Goal: Task Accomplishment & Management: Manage account settings

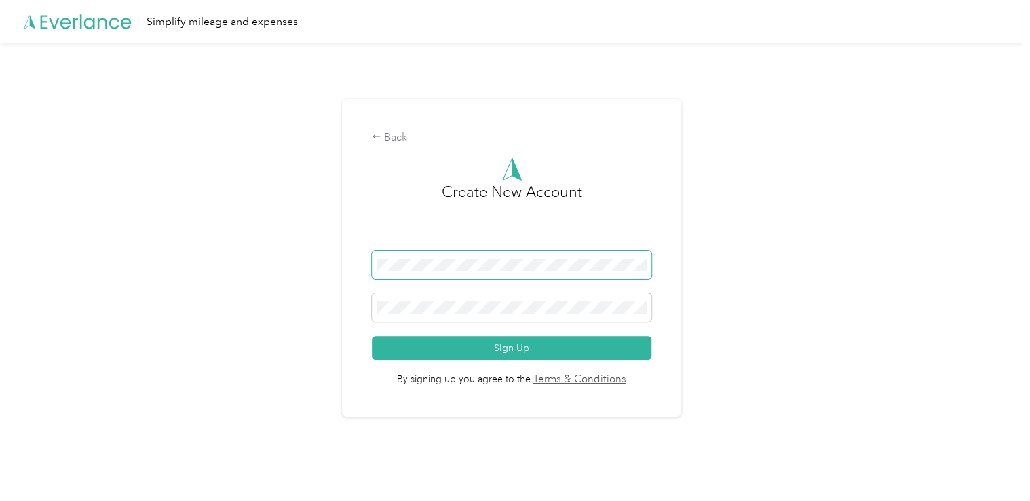
click at [469, 254] on span at bounding box center [511, 264] width 279 height 28
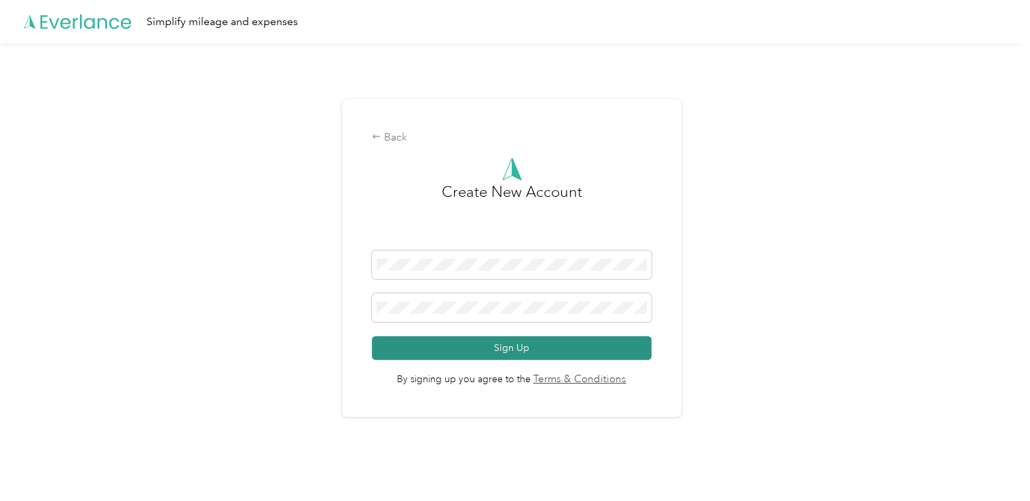
click at [496, 347] on button "Sign Up" at bounding box center [511, 348] width 279 height 24
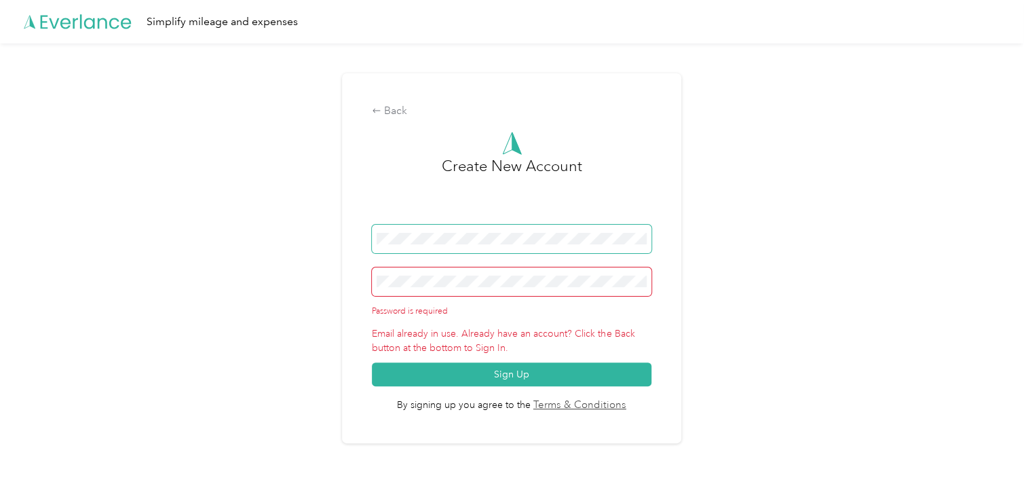
click at [497, 227] on span at bounding box center [511, 239] width 279 height 28
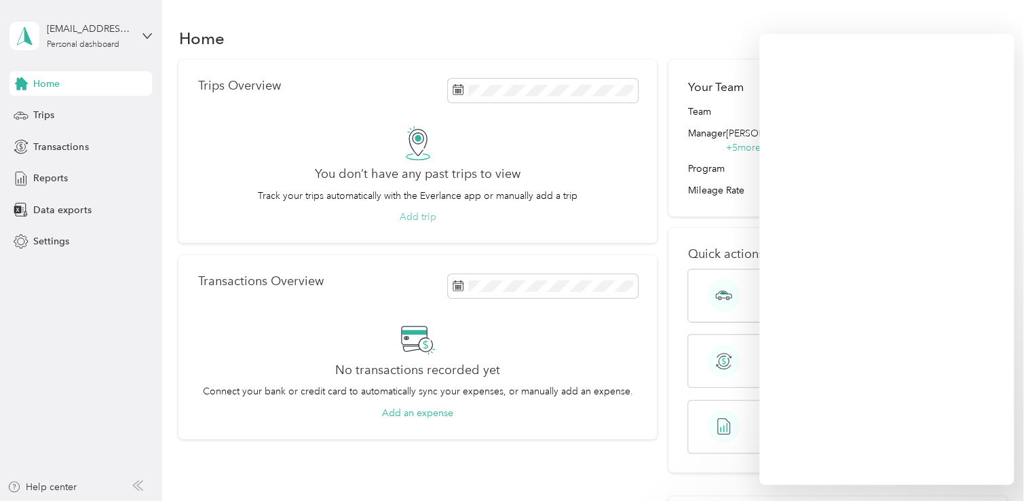
click at [407, 216] on button "Add trip" at bounding box center [418, 217] width 37 height 14
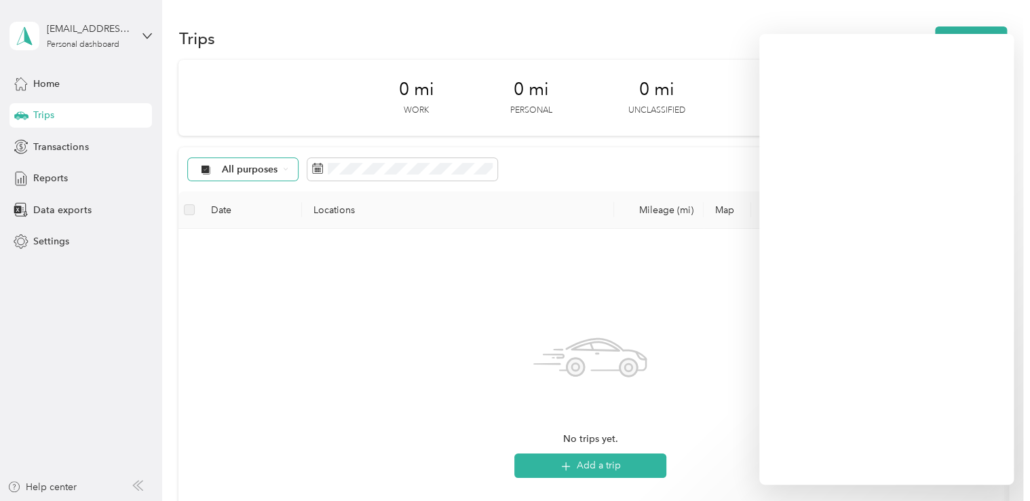
click at [279, 175] on div "All purposes" at bounding box center [243, 169] width 110 height 23
click at [269, 243] on li "Connected Health Care" at bounding box center [263, 239] width 148 height 24
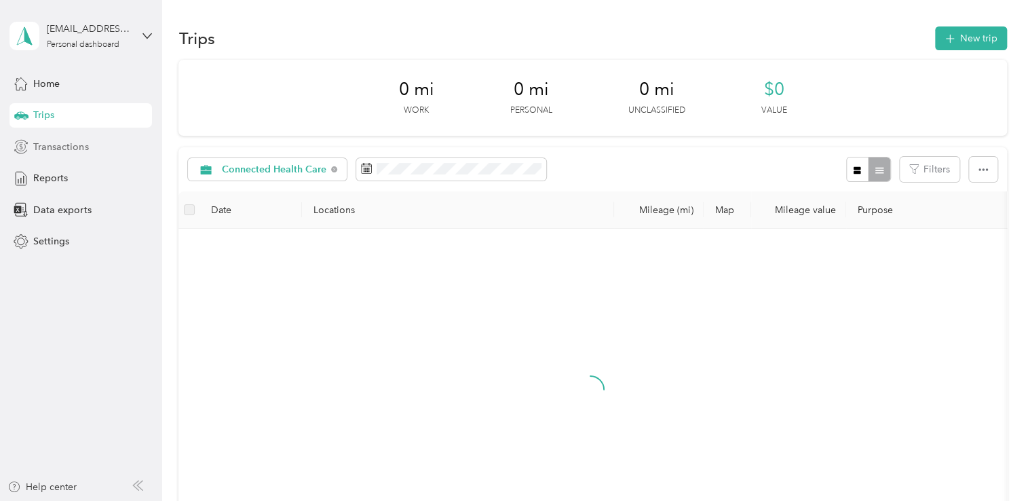
click at [67, 144] on span "Transactions" at bounding box center [60, 147] width 55 height 14
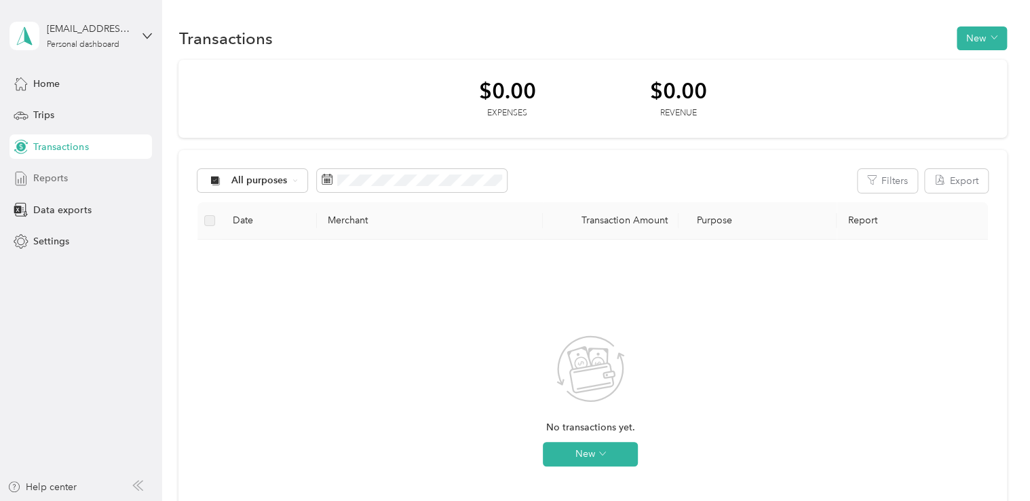
click at [60, 177] on span "Reports" at bounding box center [50, 178] width 35 height 14
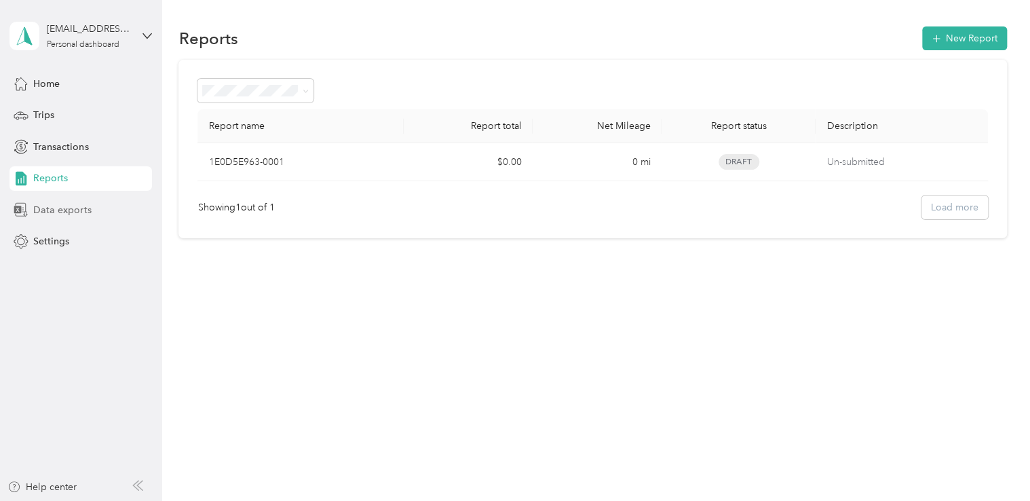
click at [60, 211] on span "Data exports" at bounding box center [62, 210] width 58 height 14
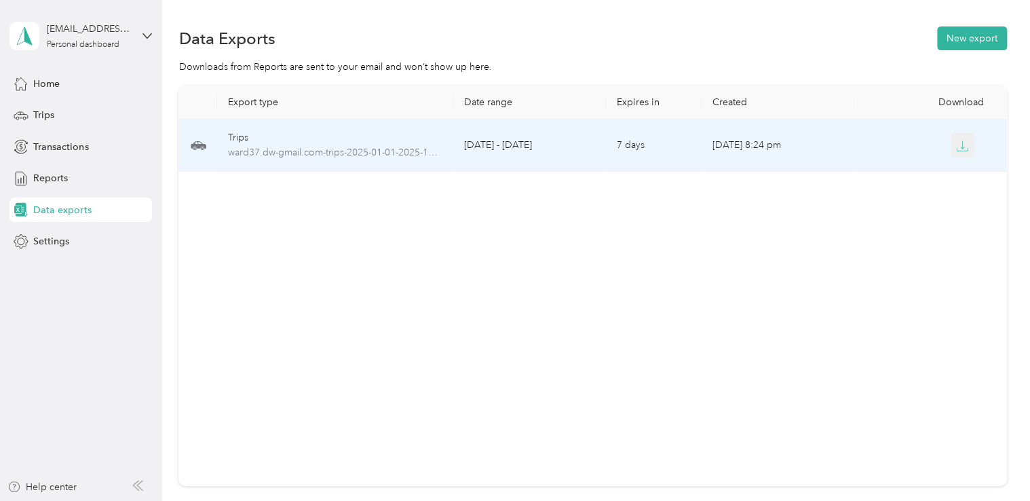
click at [956, 149] on icon "button" at bounding box center [962, 146] width 12 height 12
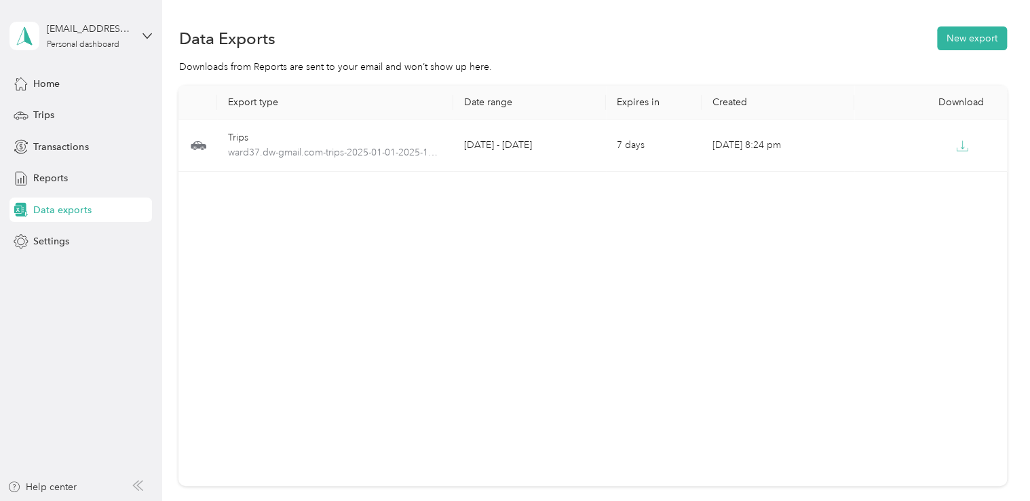
click at [590, 261] on div "Export type Date range Expires in Created Download Trips ward37.dw-gmail.com-tr…" at bounding box center [592, 285] width 828 height 400
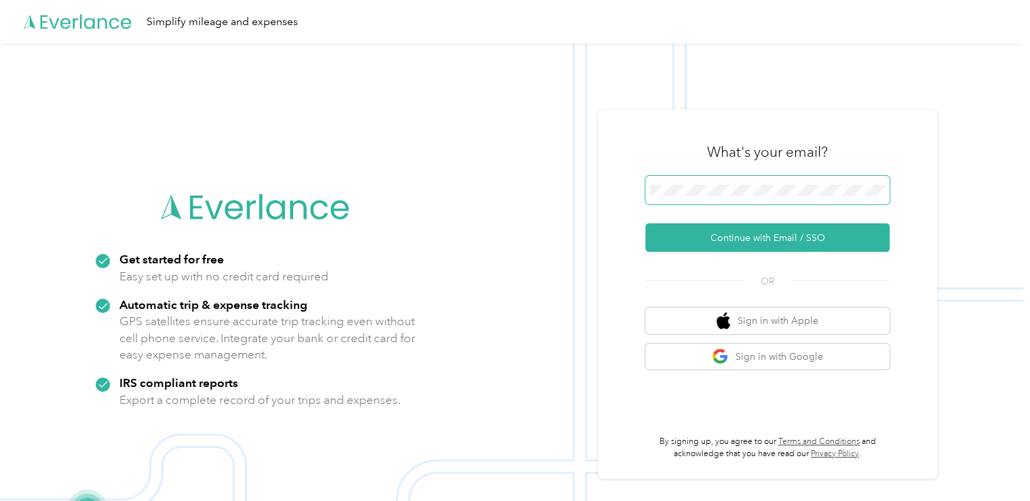
click at [817, 177] on span at bounding box center [767, 190] width 244 height 28
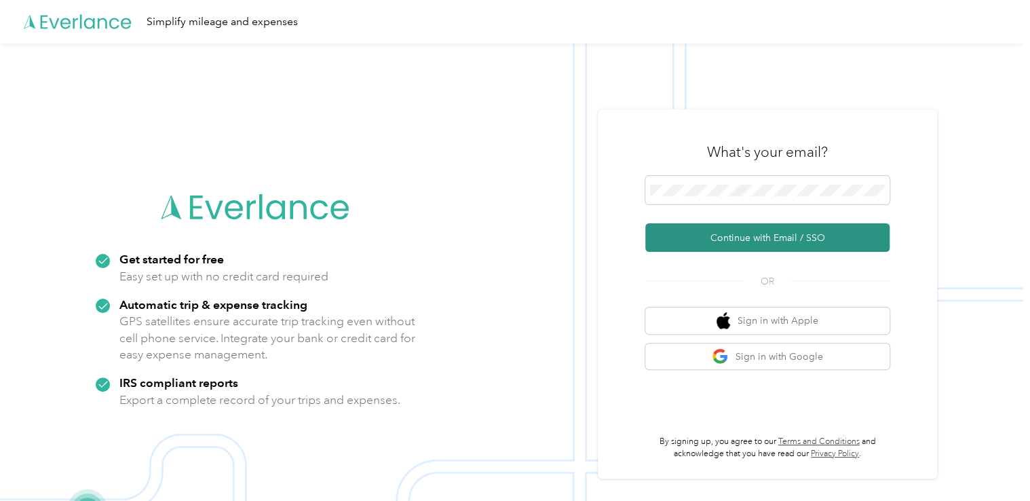
click at [841, 241] on button "Continue with Email / SSO" at bounding box center [767, 237] width 244 height 28
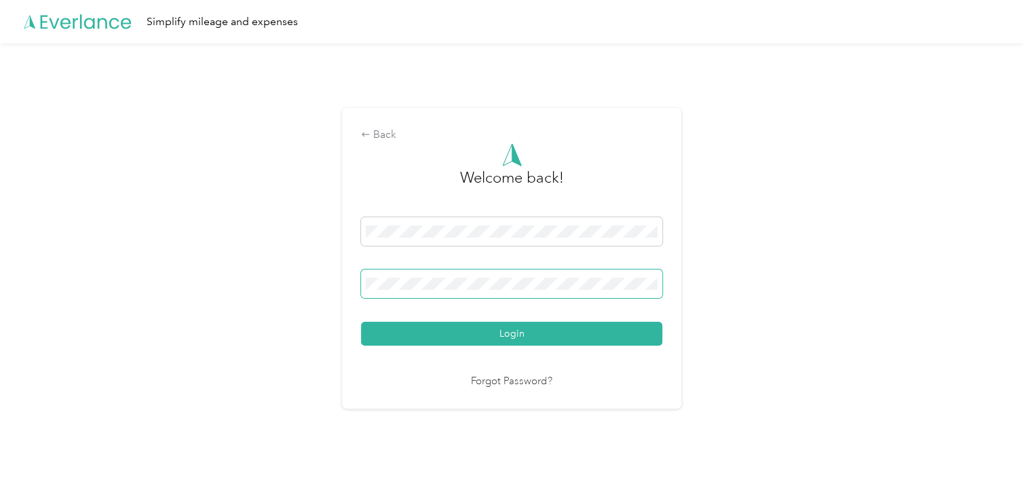
click at [524, 272] on span at bounding box center [511, 283] width 301 height 28
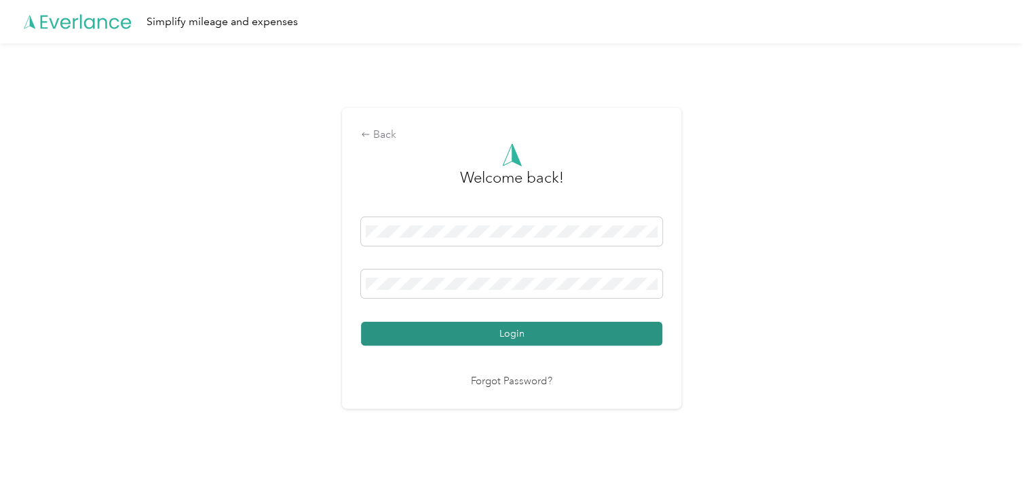
click at [623, 332] on button "Login" at bounding box center [511, 334] width 301 height 24
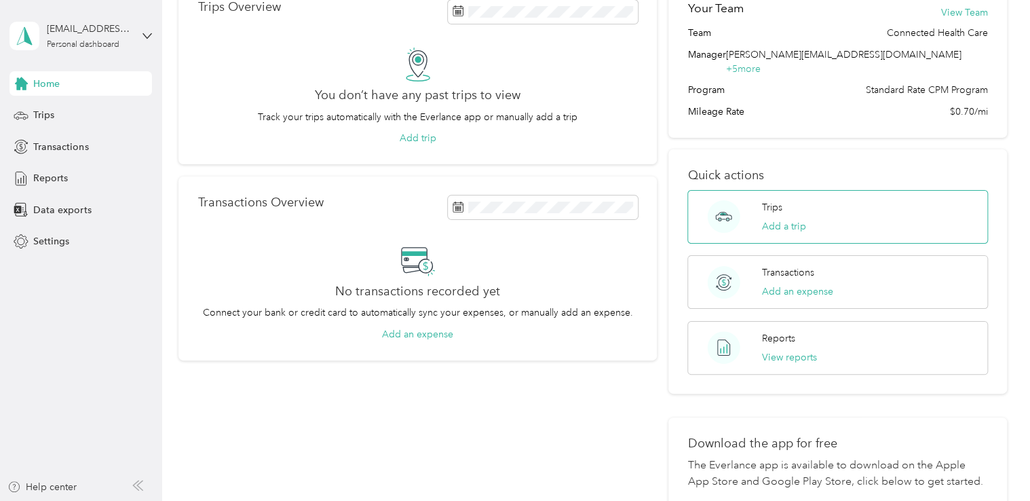
scroll to position [136, 0]
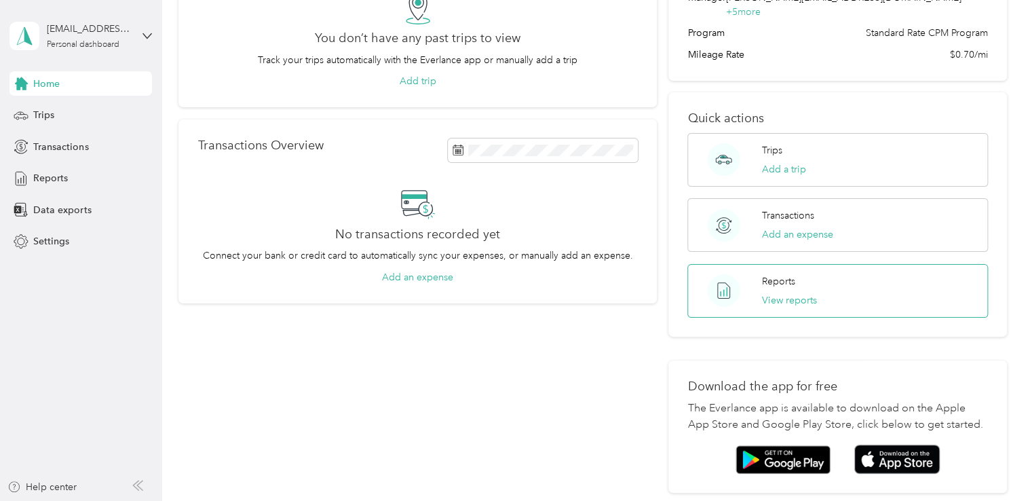
click at [809, 275] on div "Reports View reports" at bounding box center [789, 290] width 55 height 33
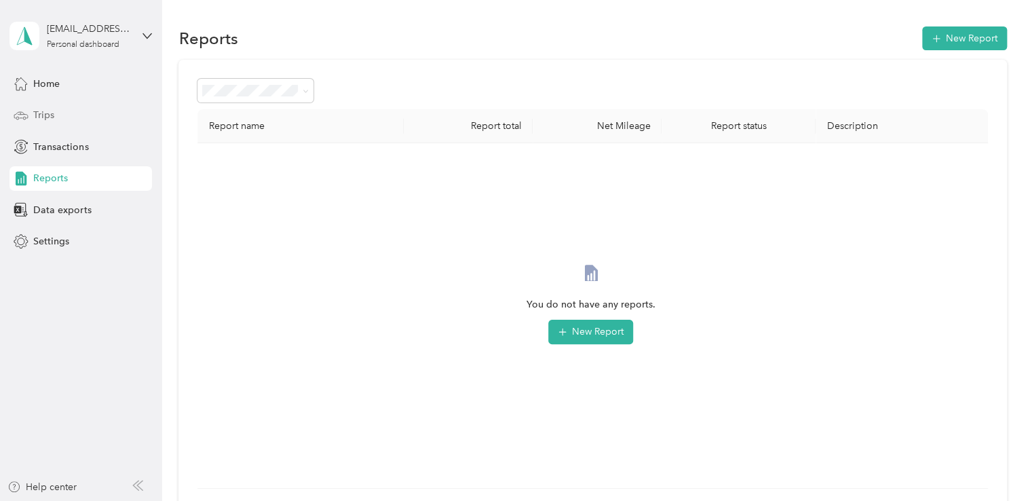
click at [58, 121] on div "Trips" at bounding box center [80, 115] width 142 height 24
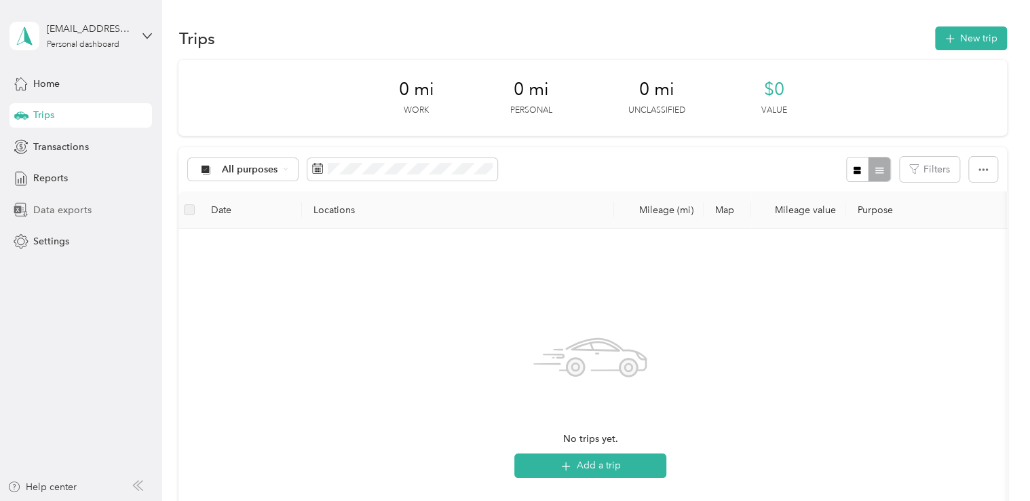
click at [98, 202] on div "Data exports" at bounding box center [80, 209] width 142 height 24
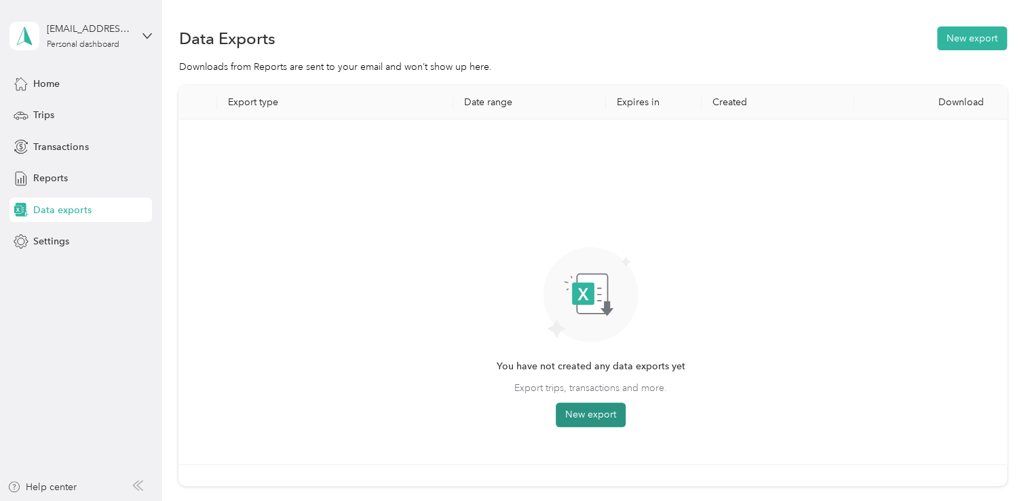
click at [609, 420] on button "New export" at bounding box center [591, 414] width 70 height 24
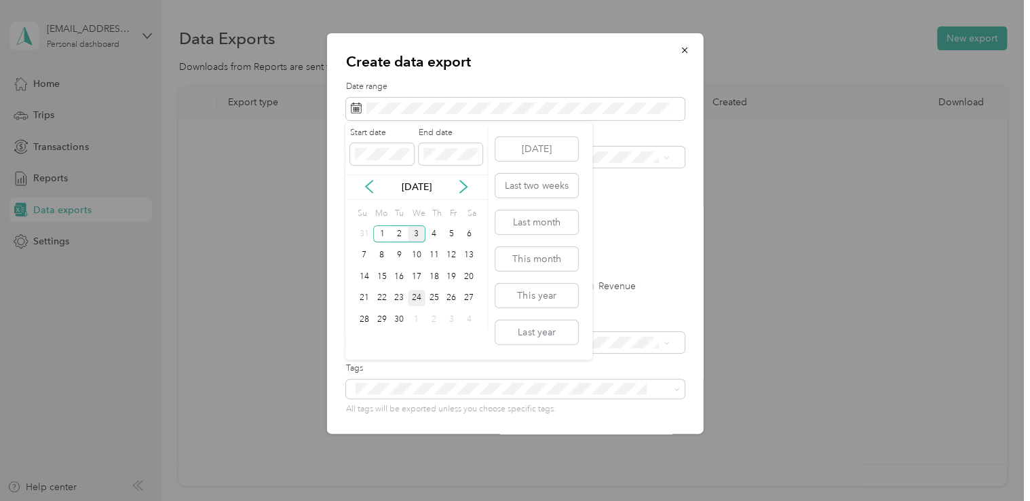
click at [418, 303] on div "24" at bounding box center [417, 298] width 18 height 17
click at [548, 149] on button "Today" at bounding box center [536, 149] width 83 height 24
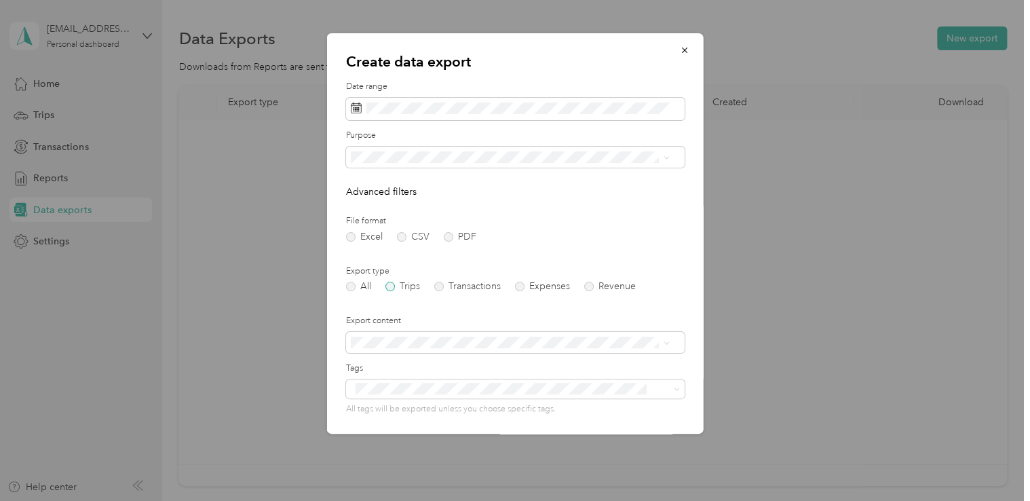
click at [389, 290] on label "Trips" at bounding box center [402, 286] width 35 height 9
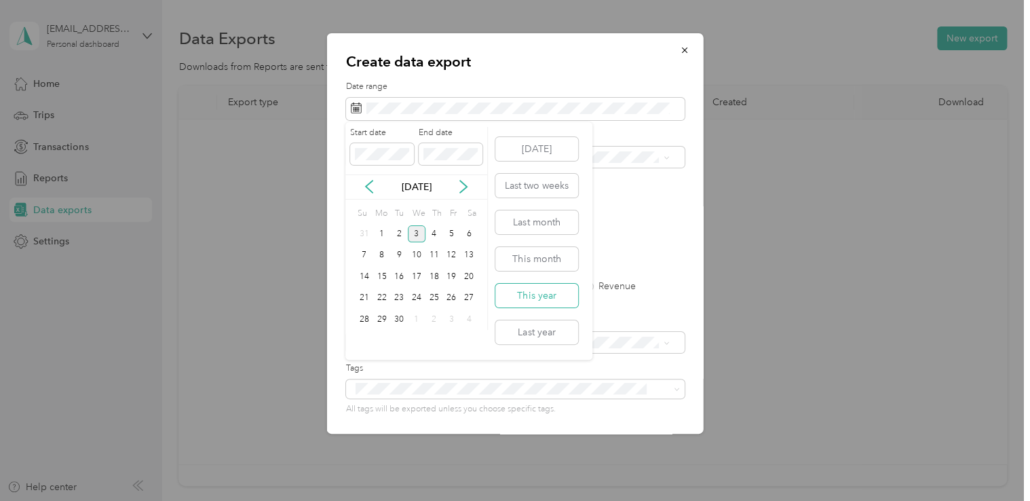
click at [530, 289] on button "This year" at bounding box center [536, 296] width 83 height 24
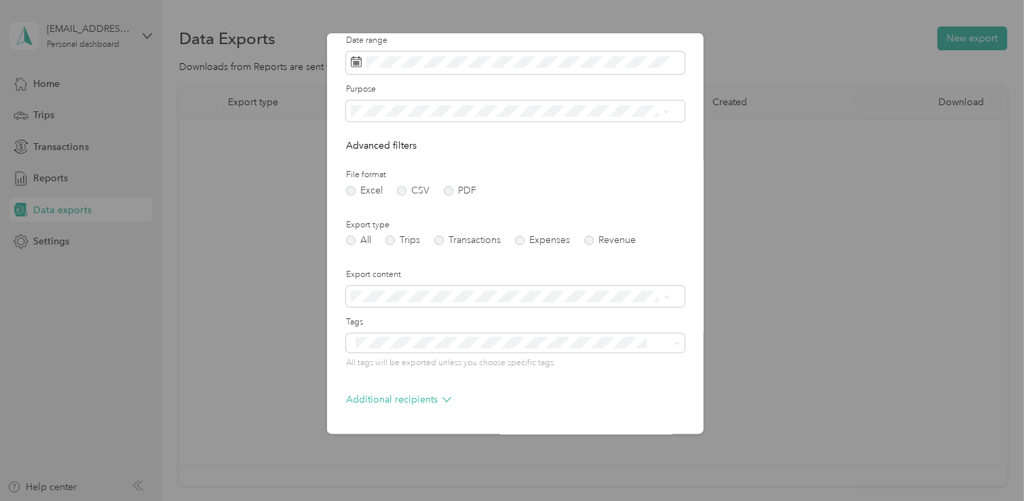
scroll to position [92, 0]
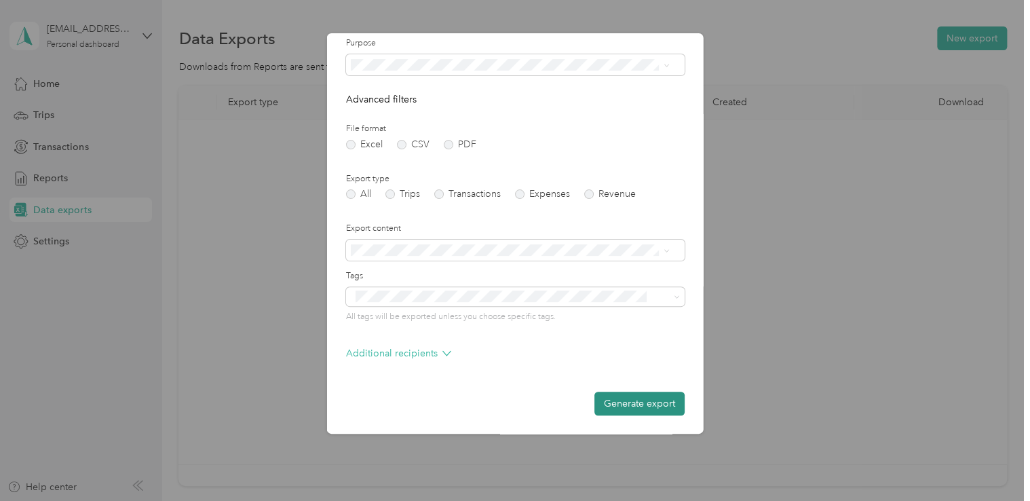
click at [625, 399] on button "Generate export" at bounding box center [639, 403] width 90 height 24
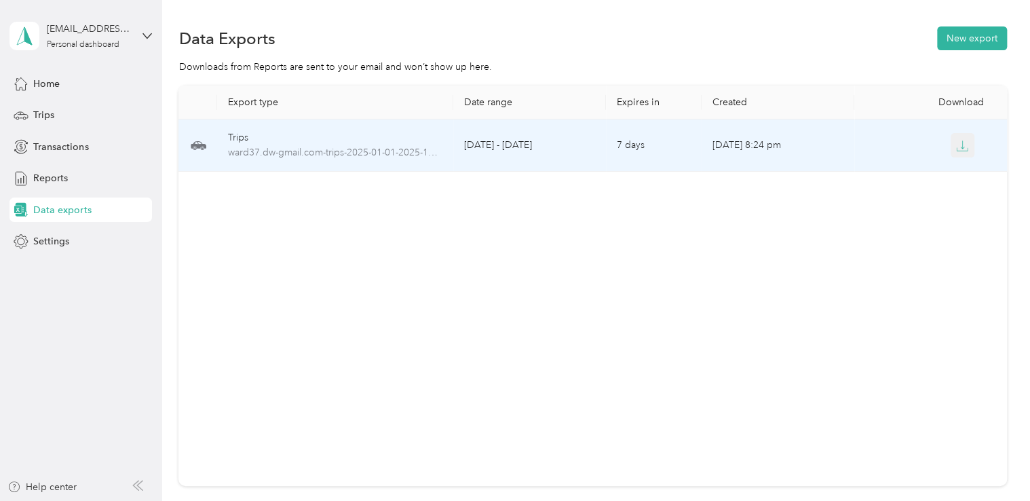
click at [956, 148] on icon "button" at bounding box center [962, 146] width 12 height 12
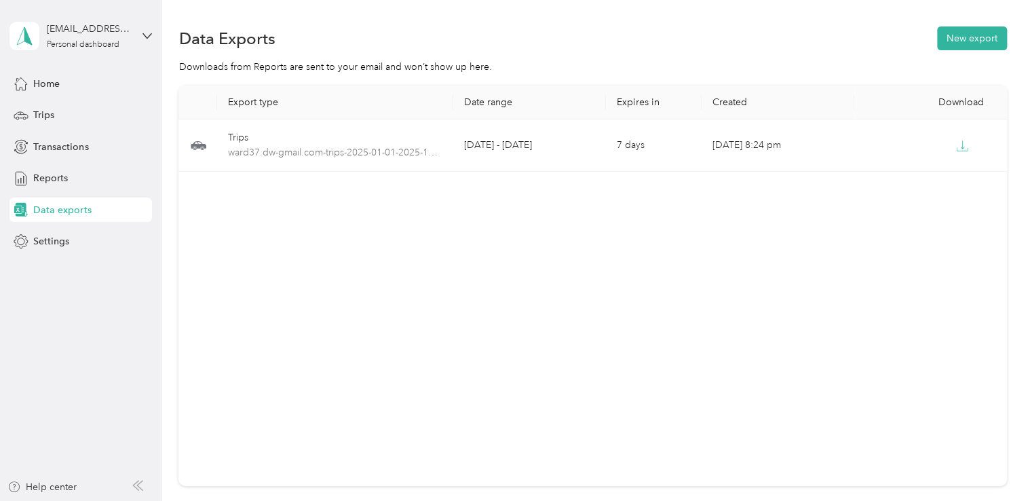
click at [581, 235] on div "Export type Date range Expires in Created Download Trips ward37.dw-gmail.com-tr…" at bounding box center [592, 285] width 828 height 400
click at [36, 178] on span "Reports" at bounding box center [50, 178] width 35 height 14
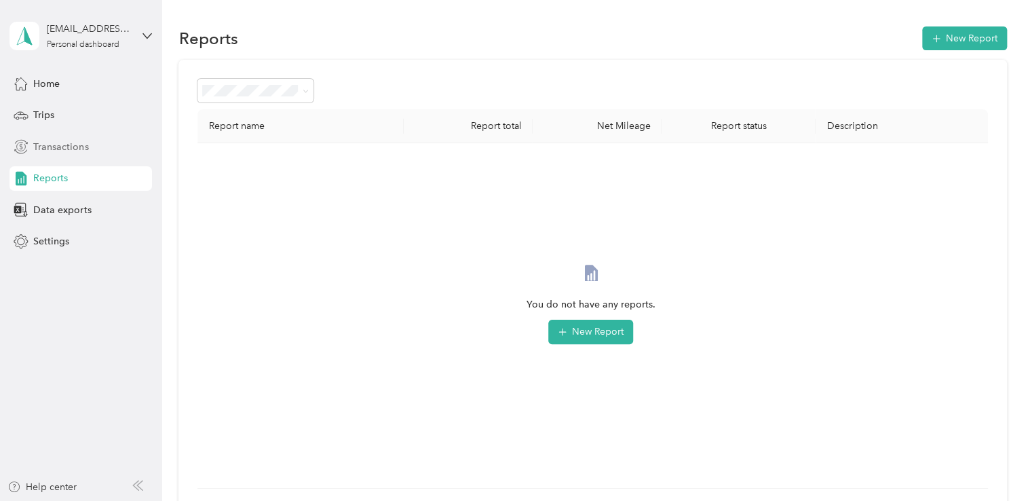
click at [24, 142] on icon at bounding box center [21, 146] width 15 height 15
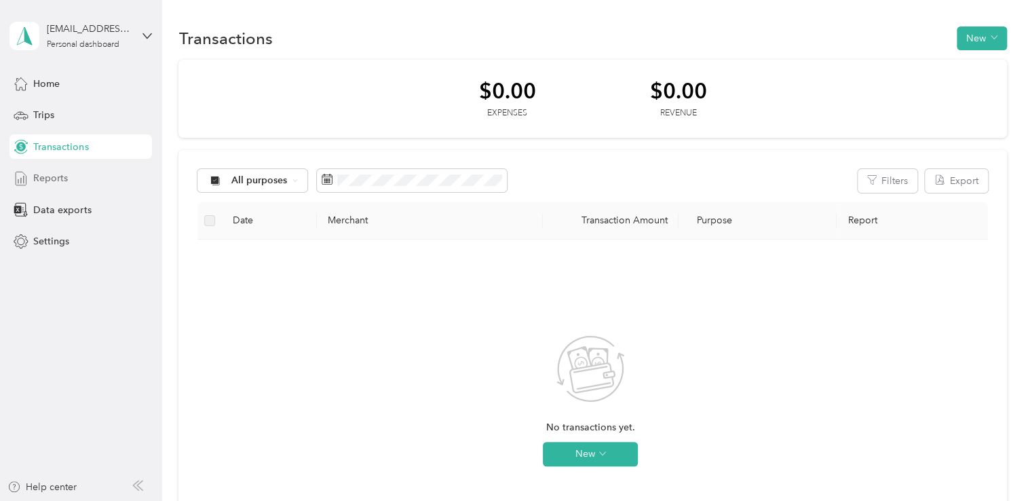
click at [70, 185] on div "Reports" at bounding box center [80, 178] width 142 height 24
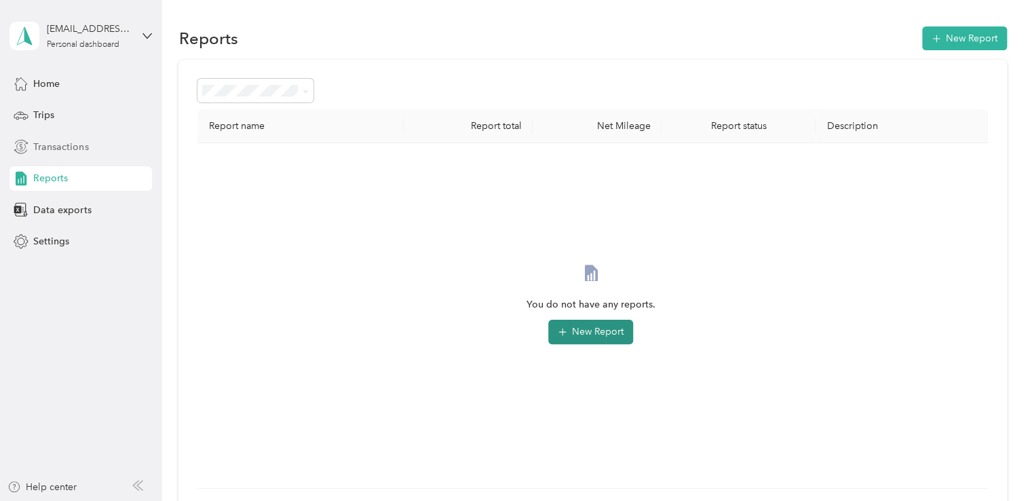
click at [590, 335] on button "New Report" at bounding box center [590, 332] width 85 height 24
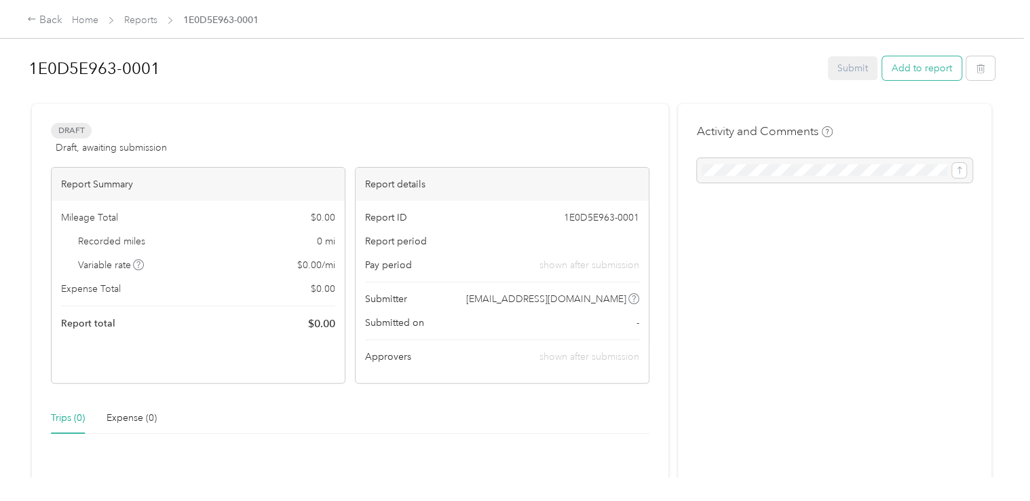
click at [920, 66] on button "Add to report" at bounding box center [921, 68] width 79 height 24
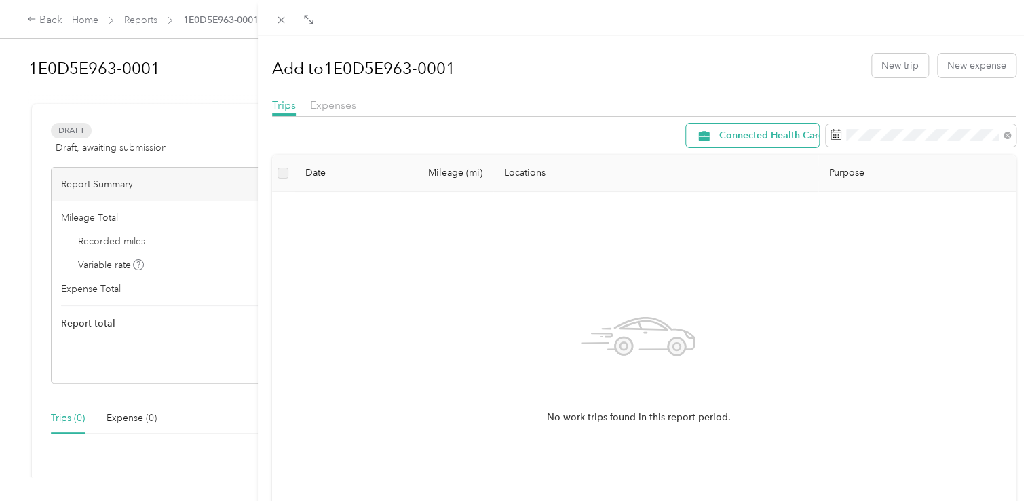
click at [719, 139] on span "Connected Health Care" at bounding box center [771, 135] width 104 height 9
click at [734, 82] on div "Add to 1E0D5E963-0001 New trip New expense" at bounding box center [644, 64] width 744 height 39
click at [332, 108] on span "Expenses" at bounding box center [333, 104] width 46 height 13
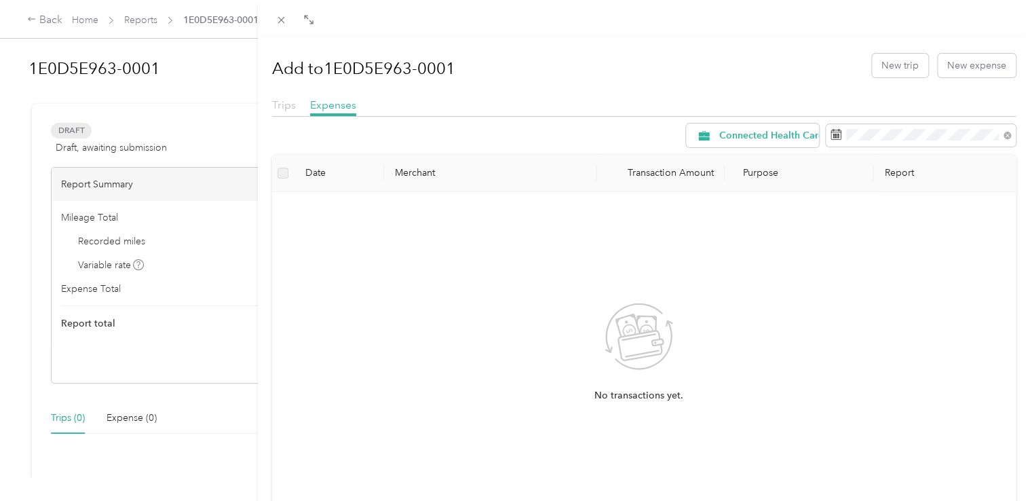
click at [290, 107] on span "Trips" at bounding box center [284, 104] width 24 height 13
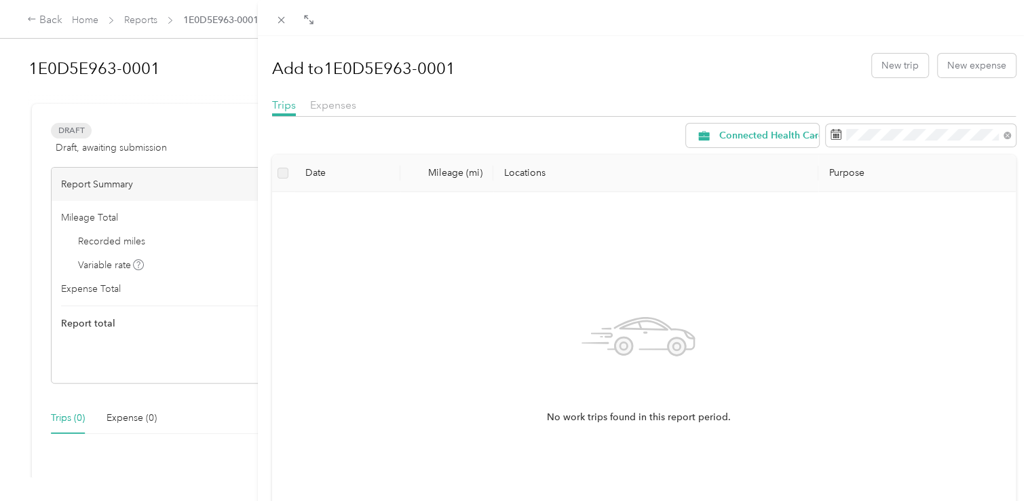
click at [48, 16] on div "Add to 1E0D5E963-0001 New trip New expense Trips Expenses Connected Health Care…" at bounding box center [515, 250] width 1030 height 501
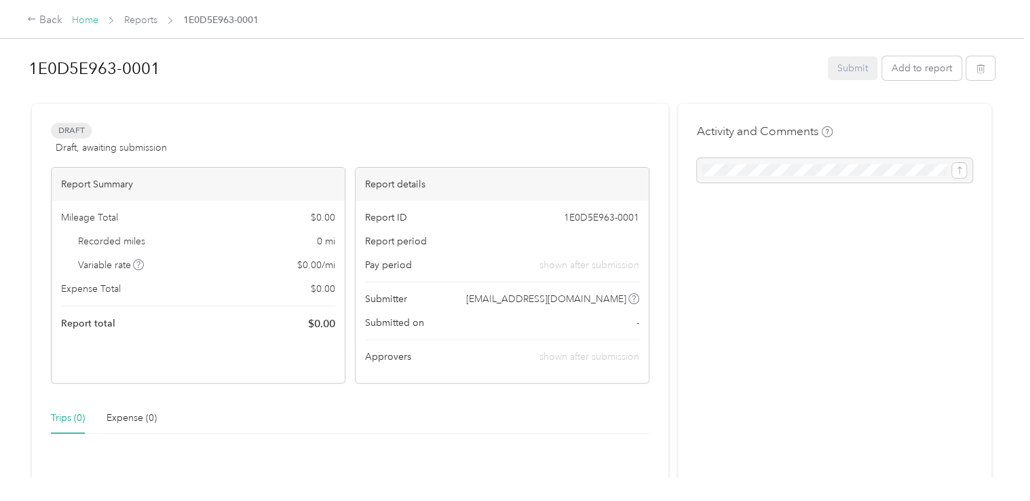
click at [87, 21] on link "Home" at bounding box center [85, 20] width 26 height 12
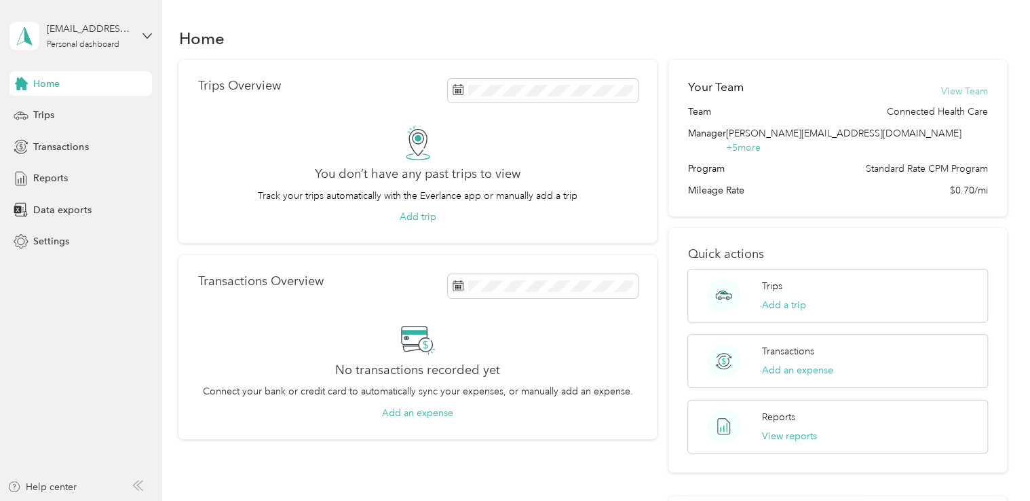
click at [950, 93] on button "View Team" at bounding box center [964, 91] width 47 height 14
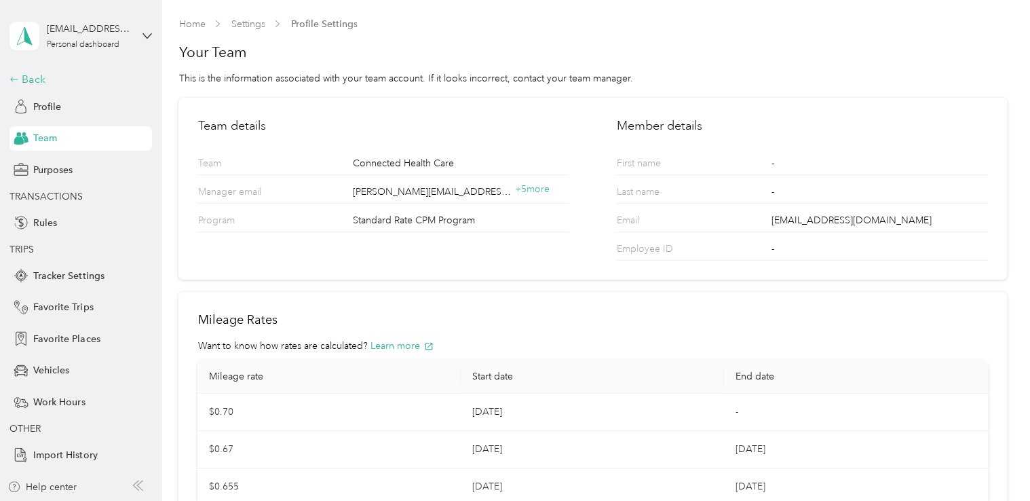
click at [41, 77] on div "Back" at bounding box center [77, 79] width 136 height 16
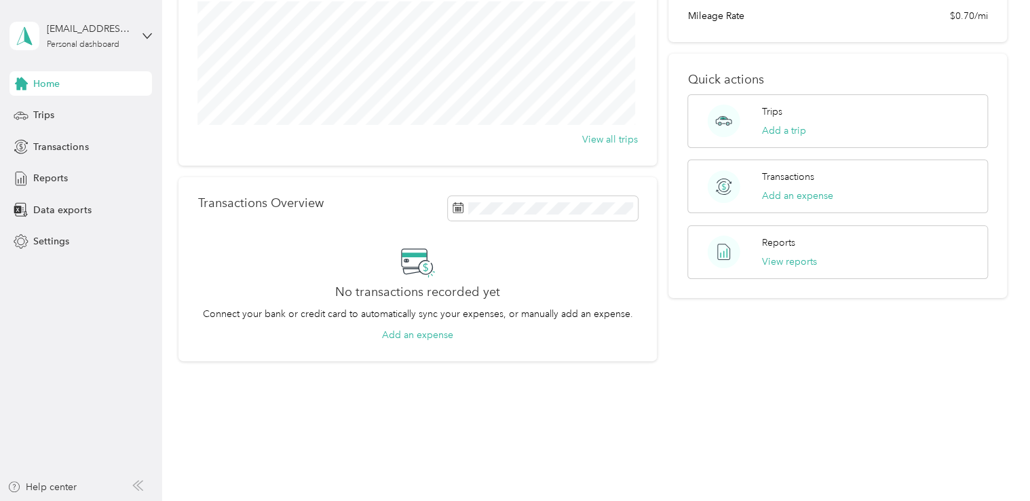
scroll to position [39, 0]
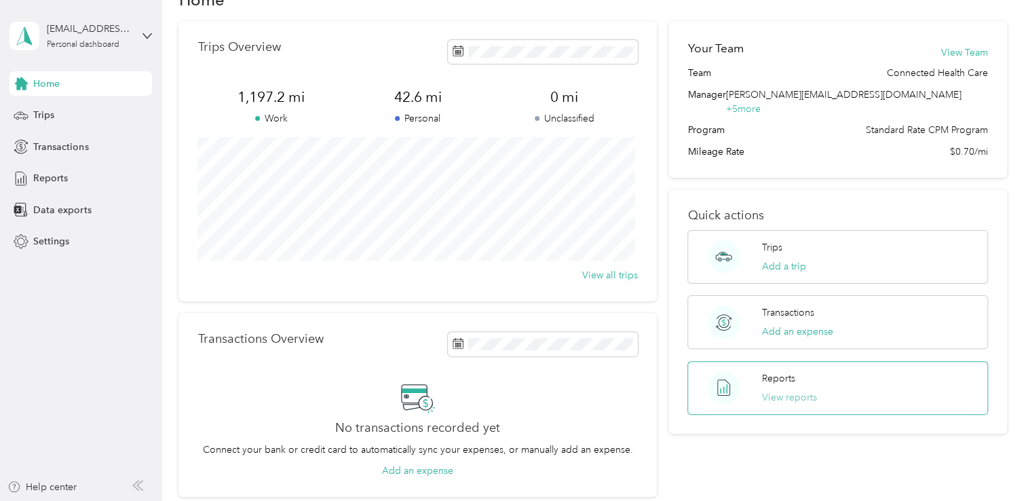
click at [790, 390] on button "View reports" at bounding box center [789, 397] width 55 height 14
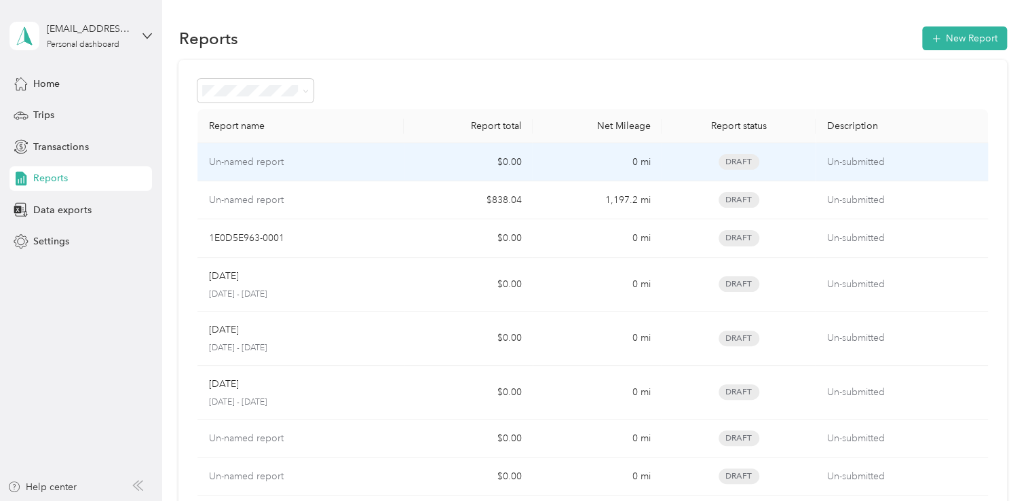
click at [330, 155] on div "Un-named report" at bounding box center [300, 162] width 185 height 15
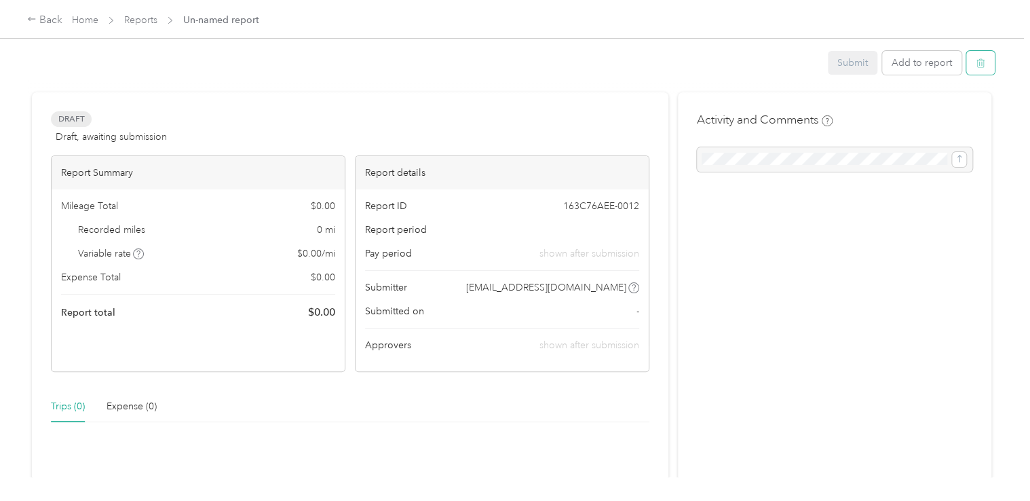
click at [980, 64] on icon "button" at bounding box center [980, 62] width 9 height 9
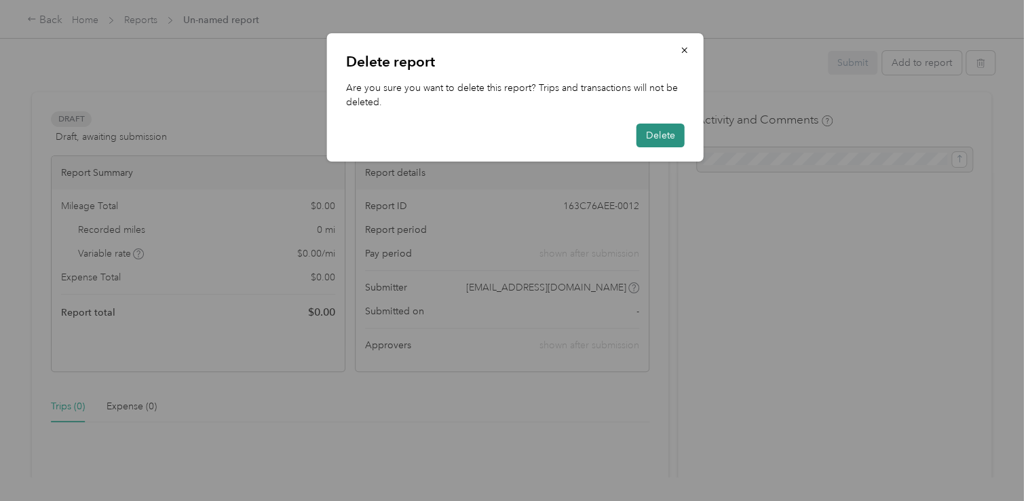
click at [654, 135] on button "Delete" at bounding box center [660, 135] width 48 height 24
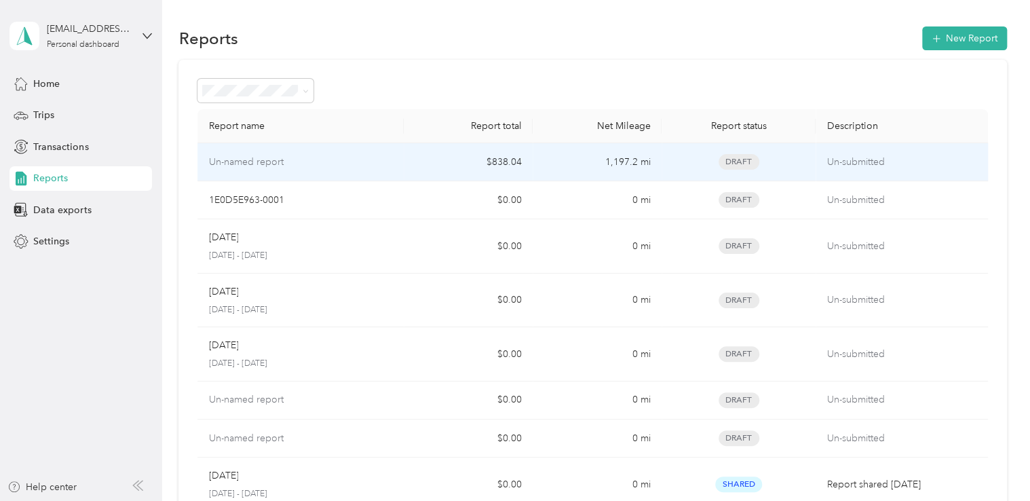
click at [800, 159] on div "Draft" at bounding box center [738, 162] width 133 height 16
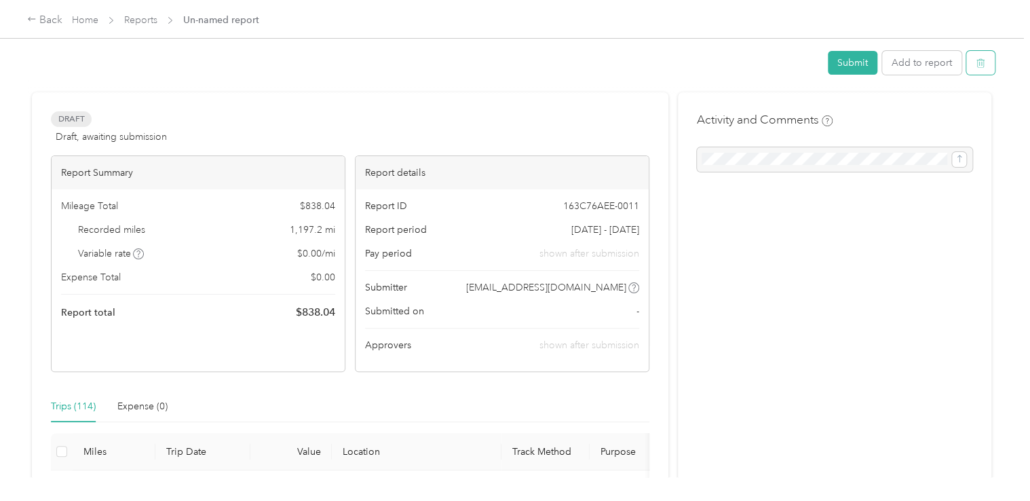
click at [980, 67] on icon "button" at bounding box center [980, 62] width 9 height 9
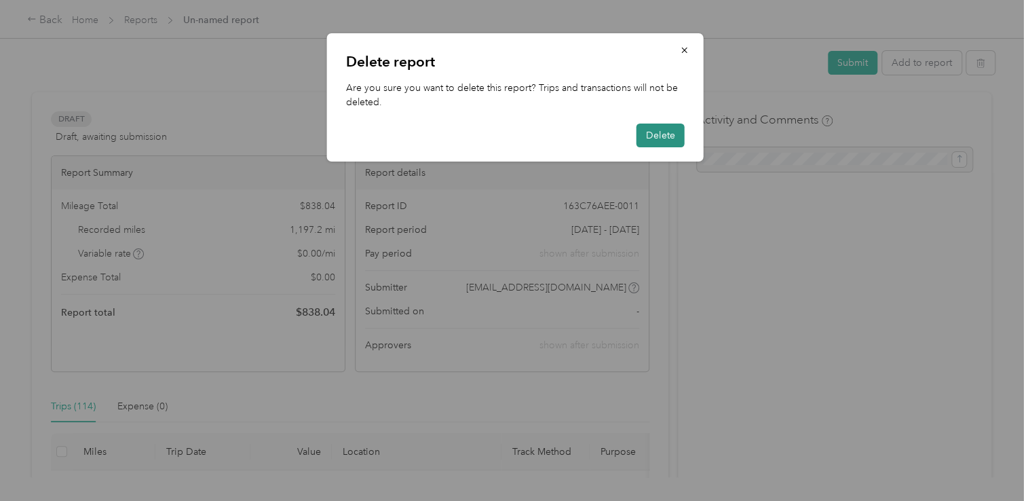
click at [658, 129] on button "Delete" at bounding box center [660, 135] width 48 height 24
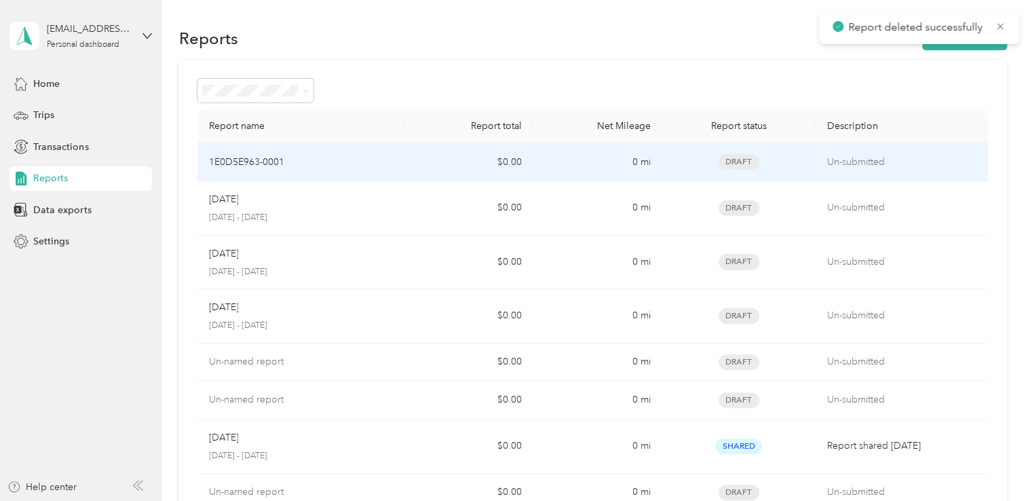
click at [874, 161] on p "Un-submitted" at bounding box center [901, 162] width 150 height 15
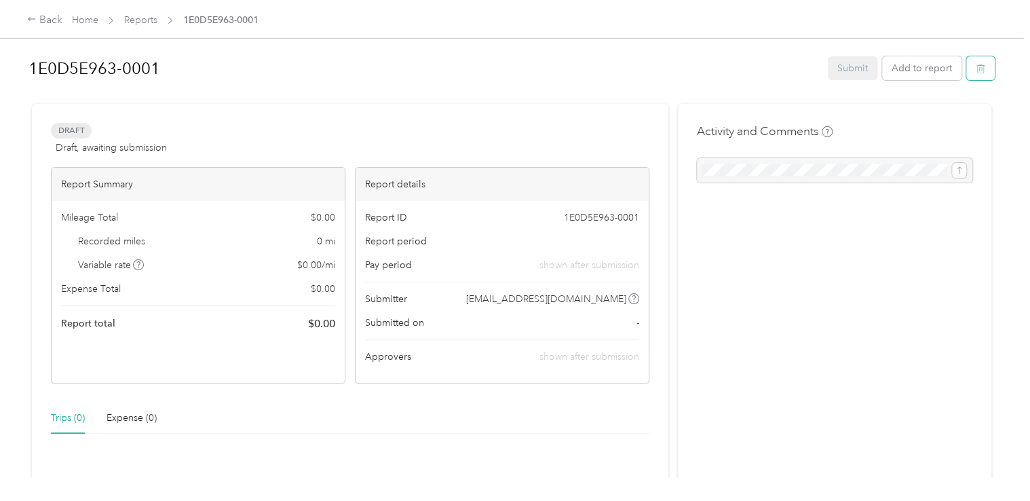
click at [984, 71] on button "button" at bounding box center [980, 68] width 28 height 24
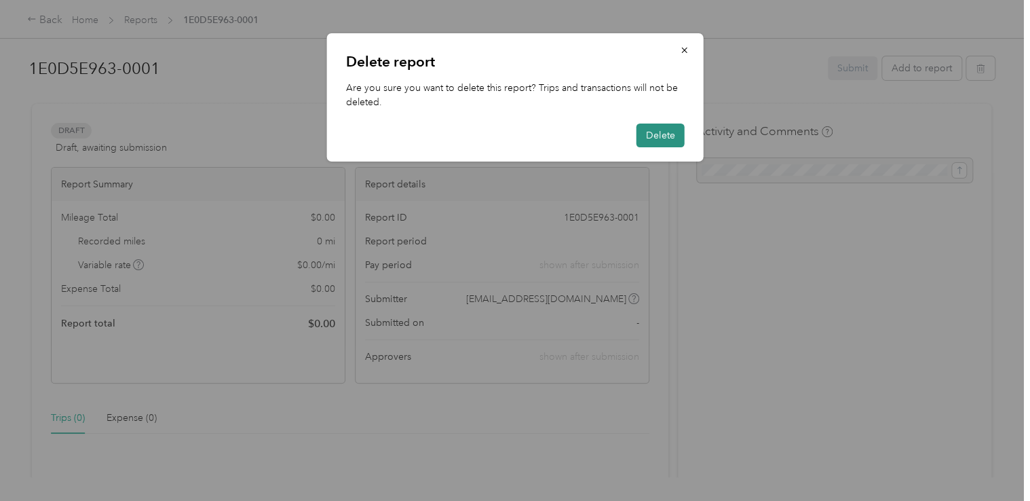
click at [652, 141] on button "Delete" at bounding box center [660, 135] width 48 height 24
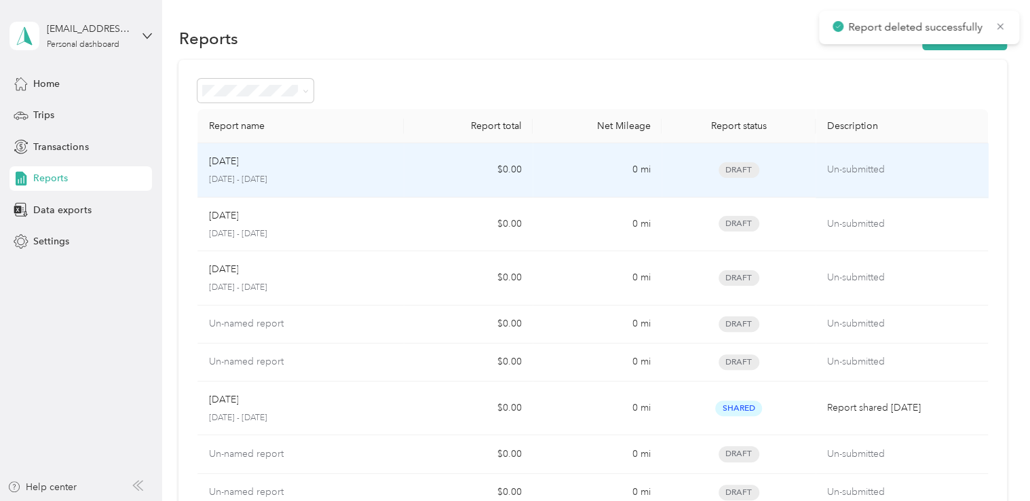
click at [886, 160] on td "Un-submitted" at bounding box center [901, 170] width 172 height 54
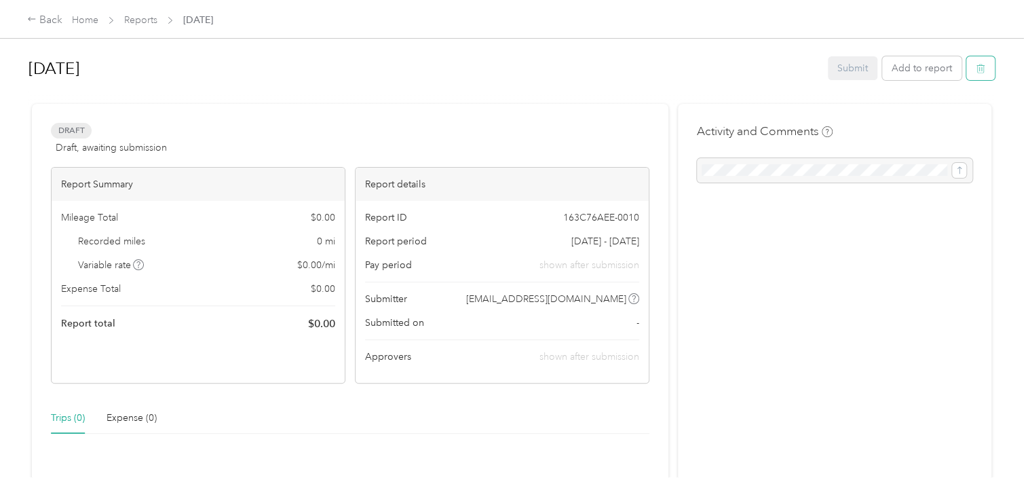
click at [976, 66] on icon "button" at bounding box center [980, 68] width 9 height 9
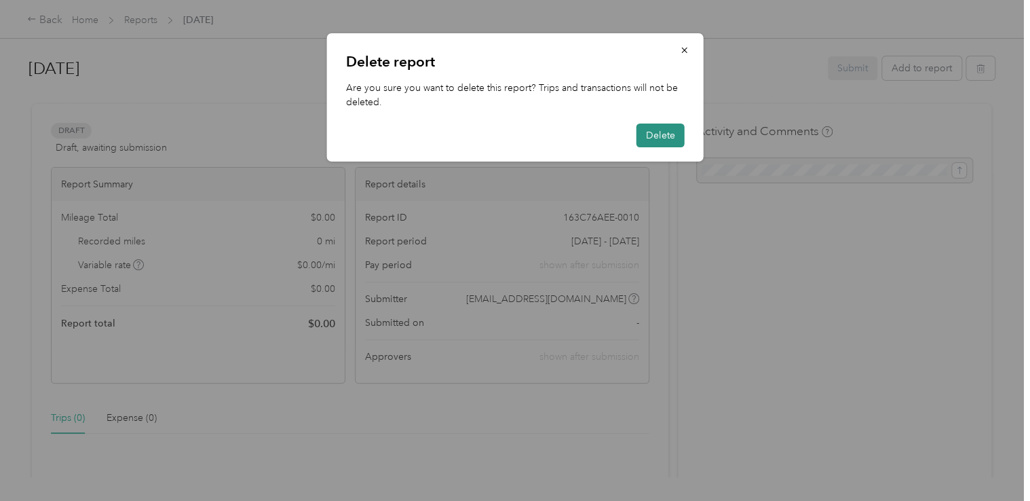
click at [649, 132] on button "Delete" at bounding box center [660, 135] width 48 height 24
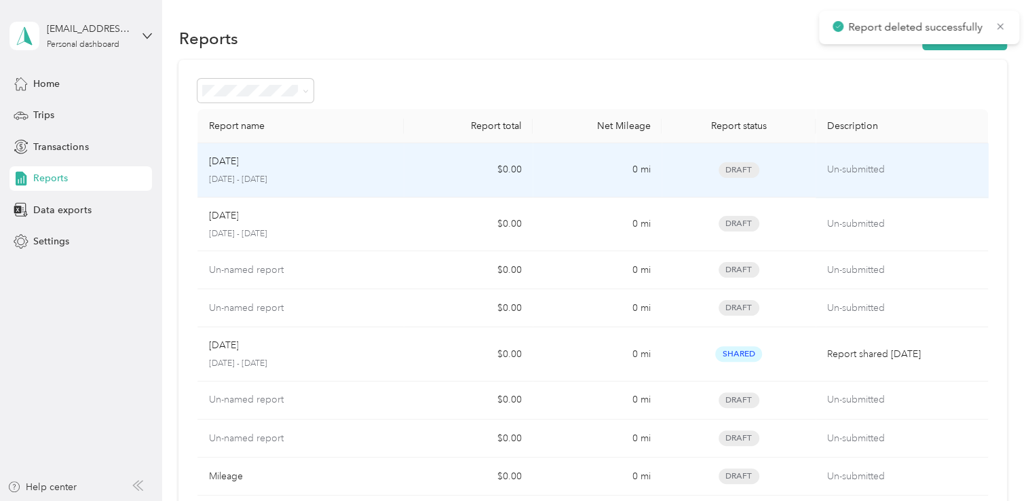
click at [892, 177] on td "Un-submitted" at bounding box center [901, 170] width 172 height 54
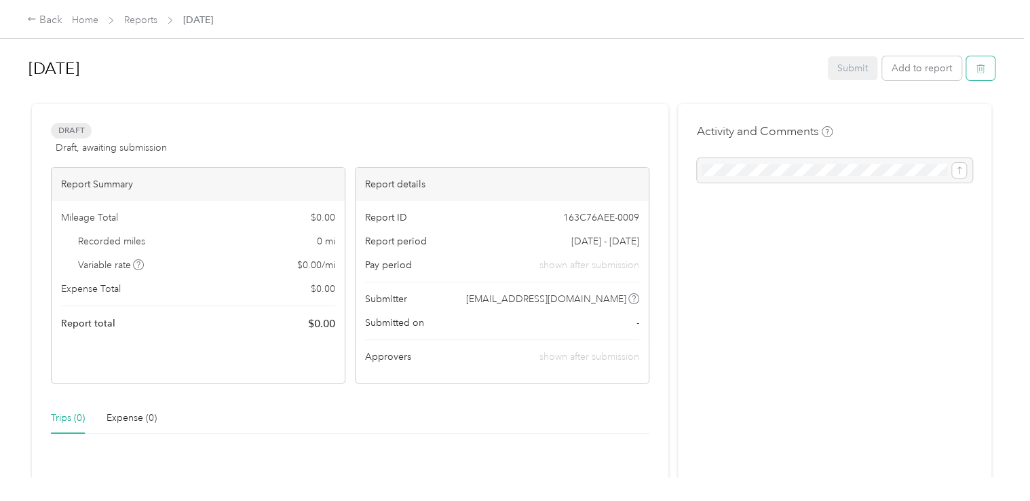
click at [982, 66] on button "button" at bounding box center [980, 68] width 28 height 24
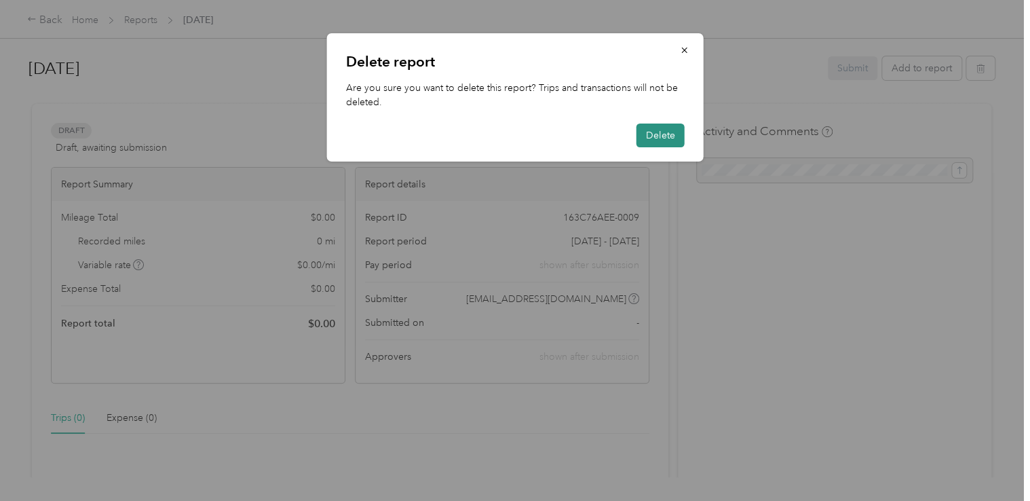
click at [661, 128] on button "Delete" at bounding box center [660, 135] width 48 height 24
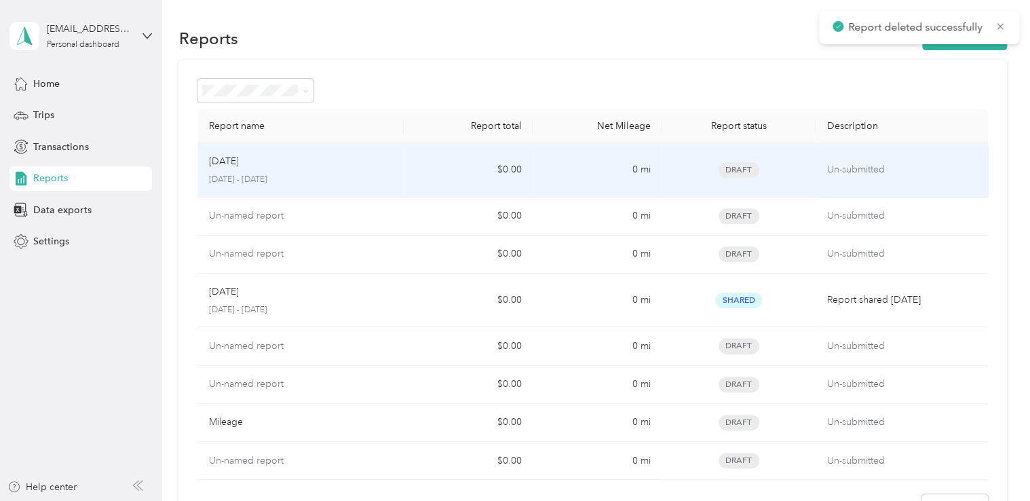
click at [904, 156] on td "Un-submitted" at bounding box center [901, 170] width 172 height 54
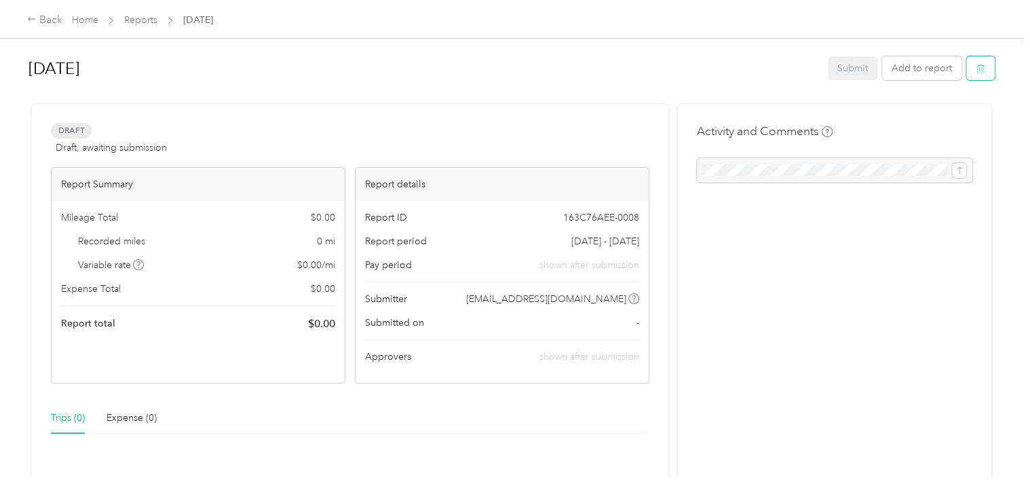
click at [978, 74] on button "button" at bounding box center [980, 68] width 28 height 24
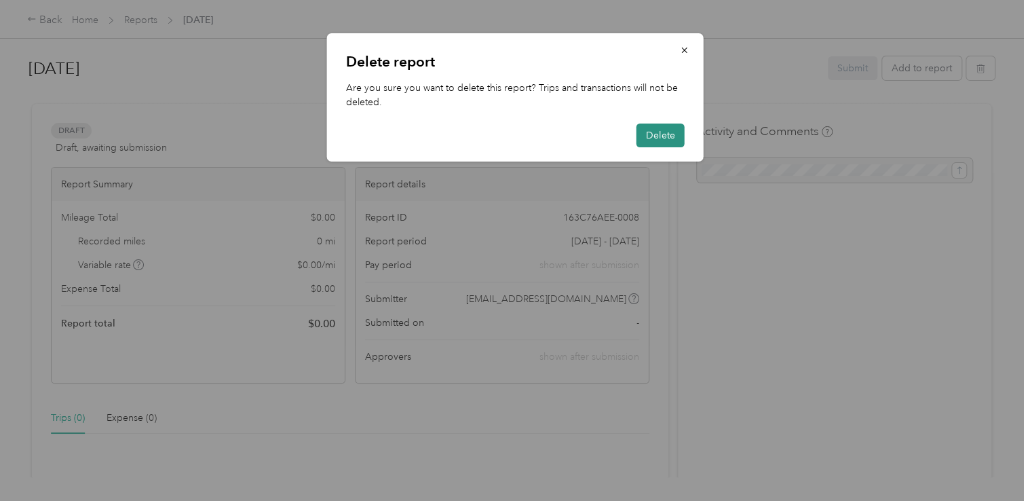
click at [654, 132] on button "Delete" at bounding box center [660, 135] width 48 height 24
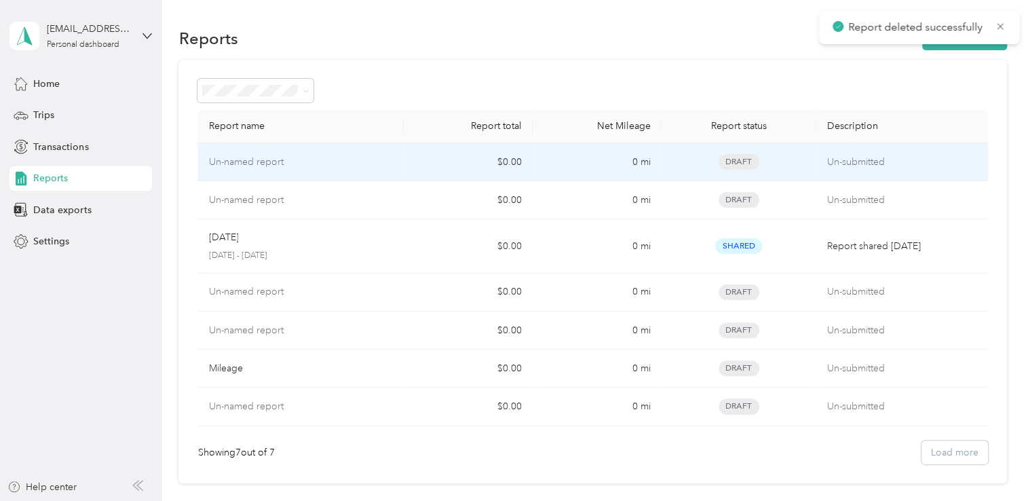
click at [880, 163] on p "Un-submitted" at bounding box center [901, 162] width 150 height 15
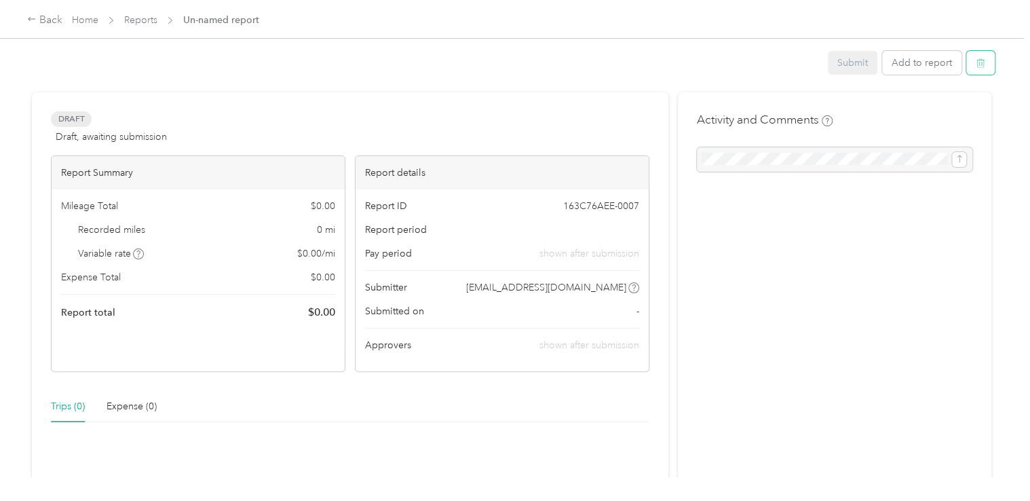
click at [985, 64] on button "button" at bounding box center [980, 63] width 28 height 24
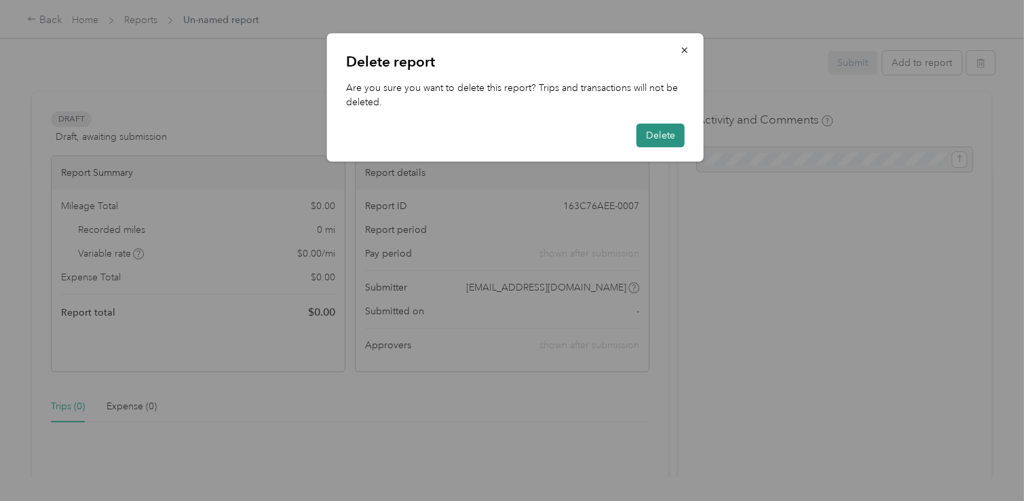
click at [669, 130] on button "Delete" at bounding box center [660, 135] width 48 height 24
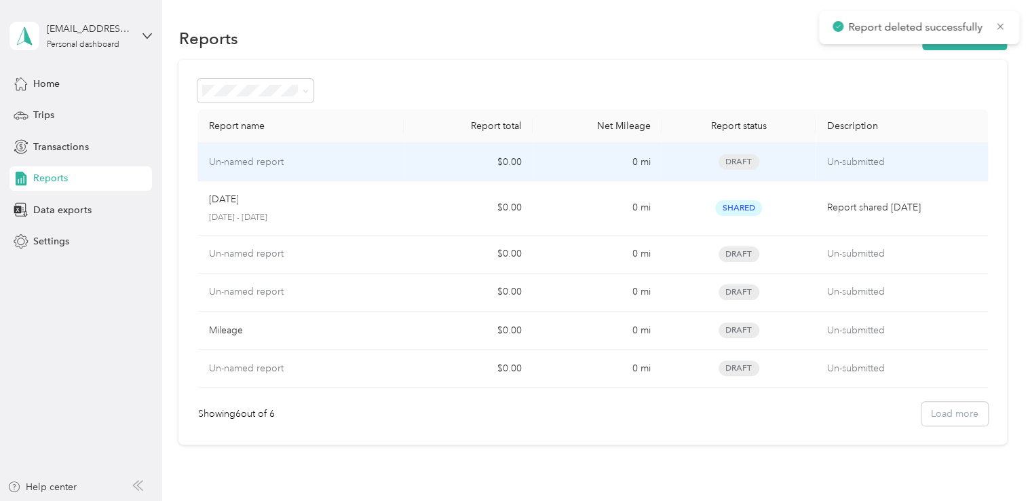
click at [826, 159] on p "Un-submitted" at bounding box center [901, 162] width 150 height 15
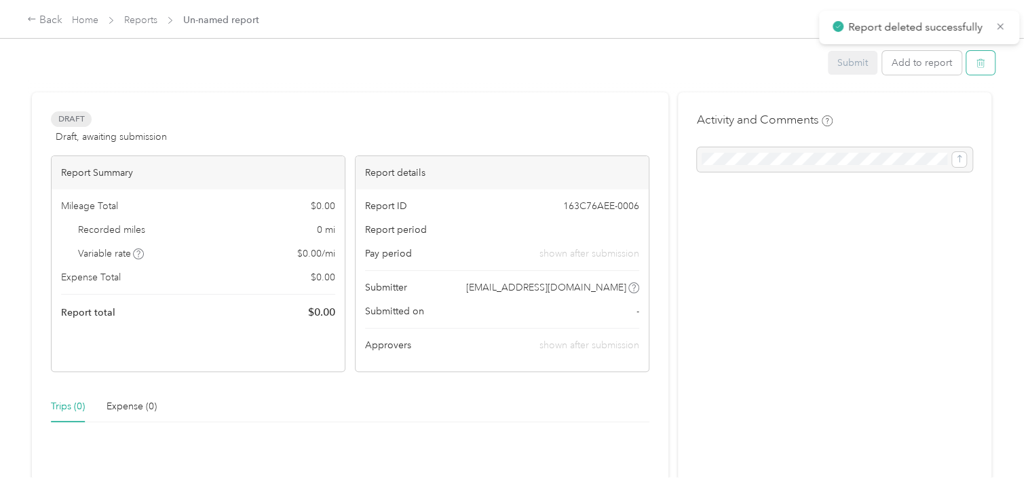
click at [980, 57] on span "button" at bounding box center [980, 63] width 9 height 12
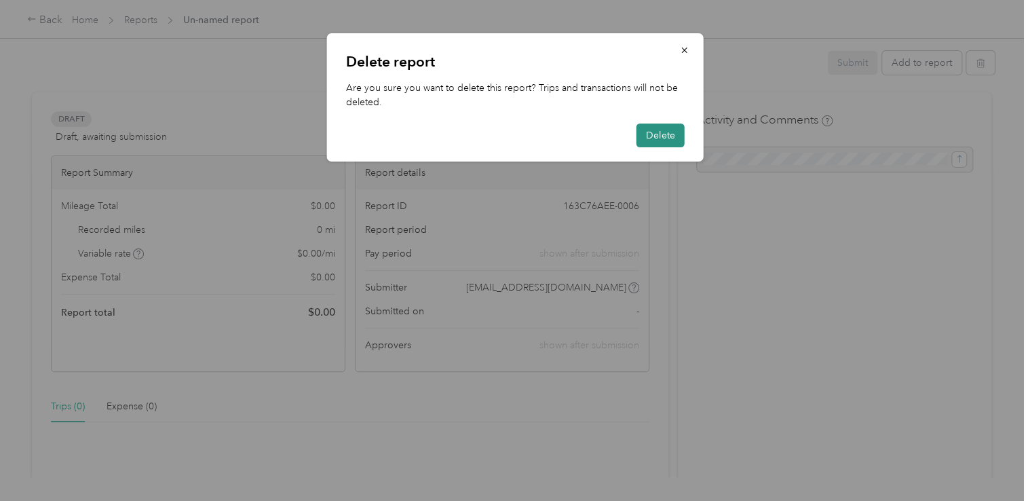
click at [647, 136] on button "Delete" at bounding box center [660, 135] width 48 height 24
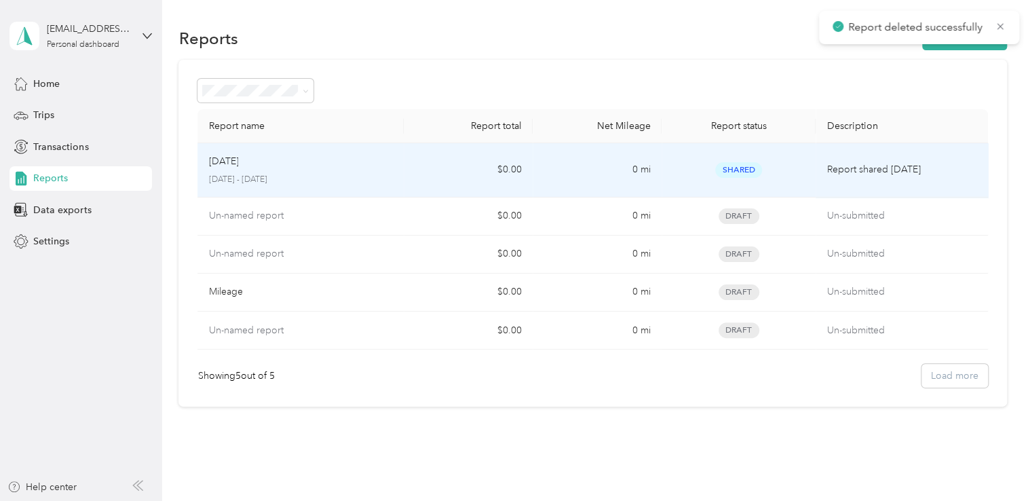
click at [939, 168] on p "Report shared [DATE]" at bounding box center [901, 169] width 150 height 15
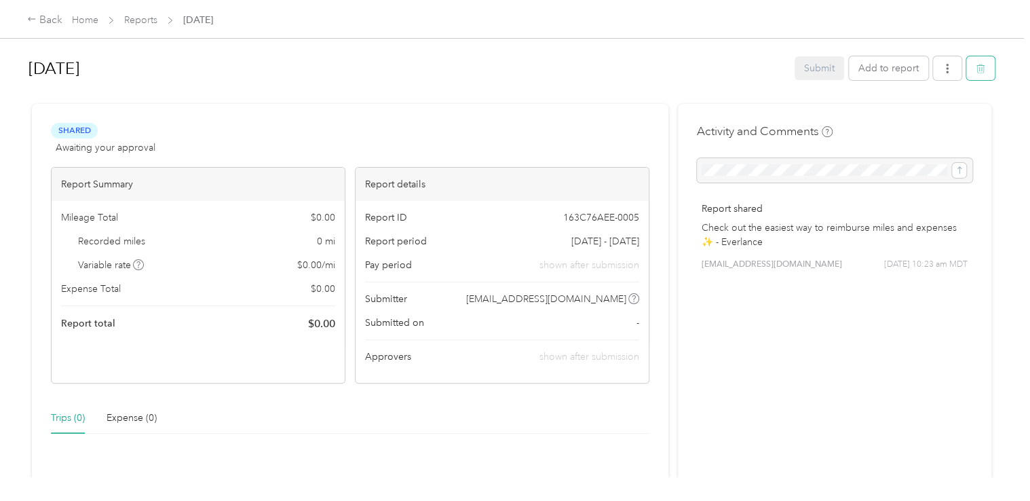
click at [981, 74] on button "button" at bounding box center [980, 68] width 28 height 24
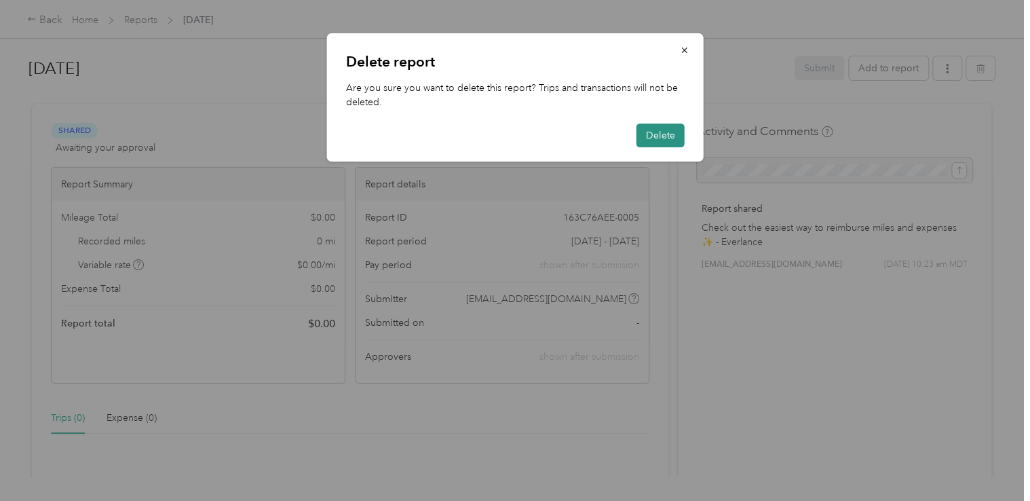
click at [676, 140] on button "Delete" at bounding box center [660, 135] width 48 height 24
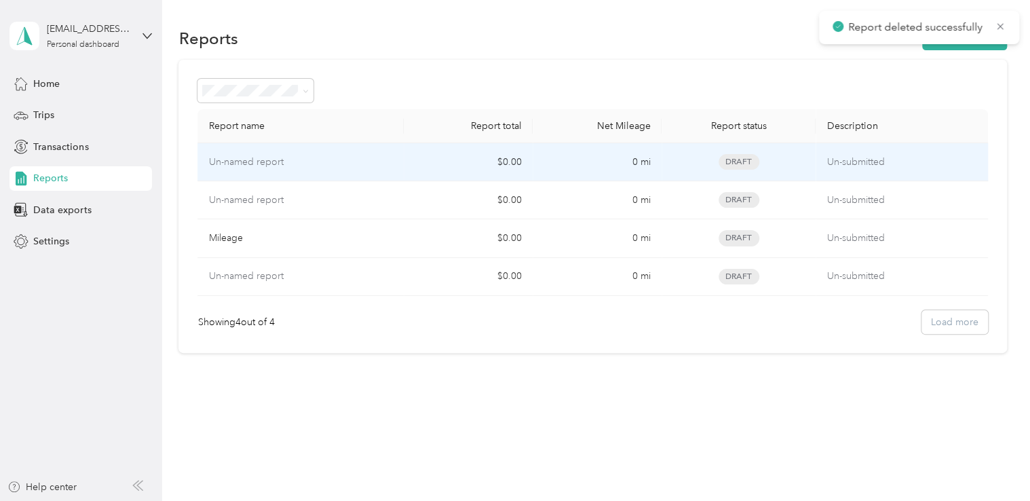
click at [936, 167] on p "Un-submitted" at bounding box center [901, 162] width 150 height 15
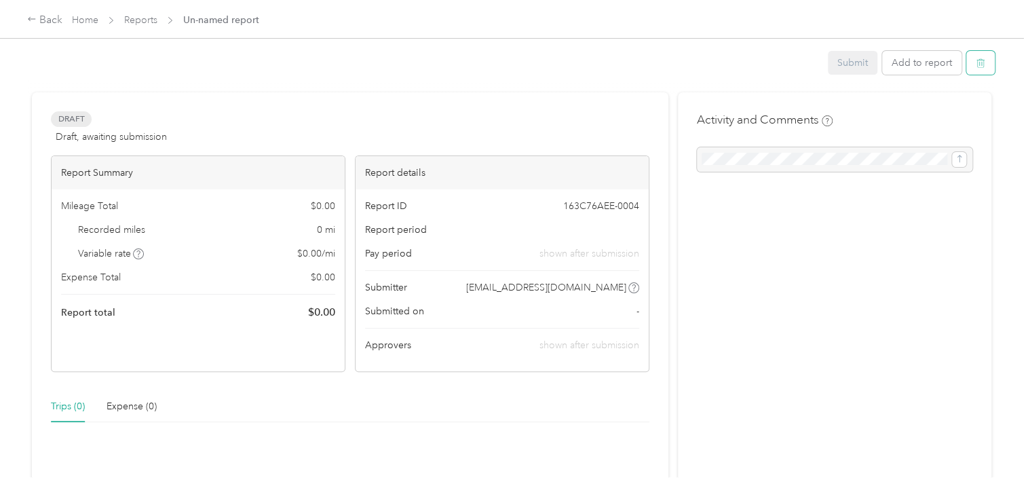
click at [982, 58] on button "button" at bounding box center [980, 63] width 28 height 24
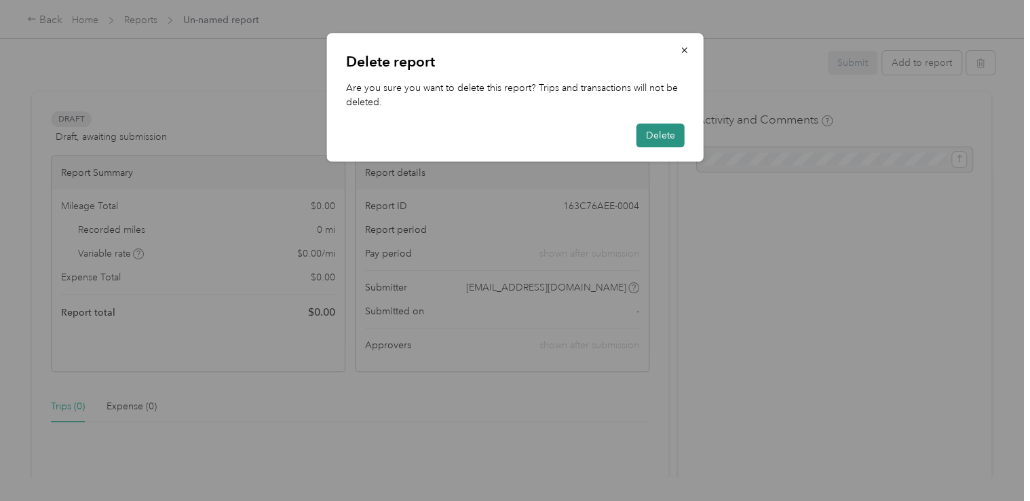
click at [669, 137] on button "Delete" at bounding box center [660, 135] width 48 height 24
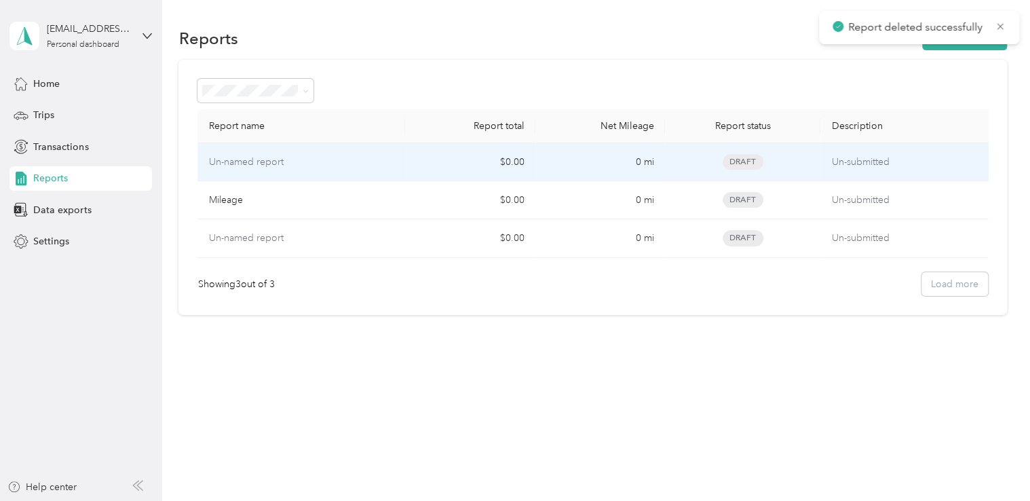
click at [925, 172] on td "Un-submitted" at bounding box center [906, 162] width 173 height 38
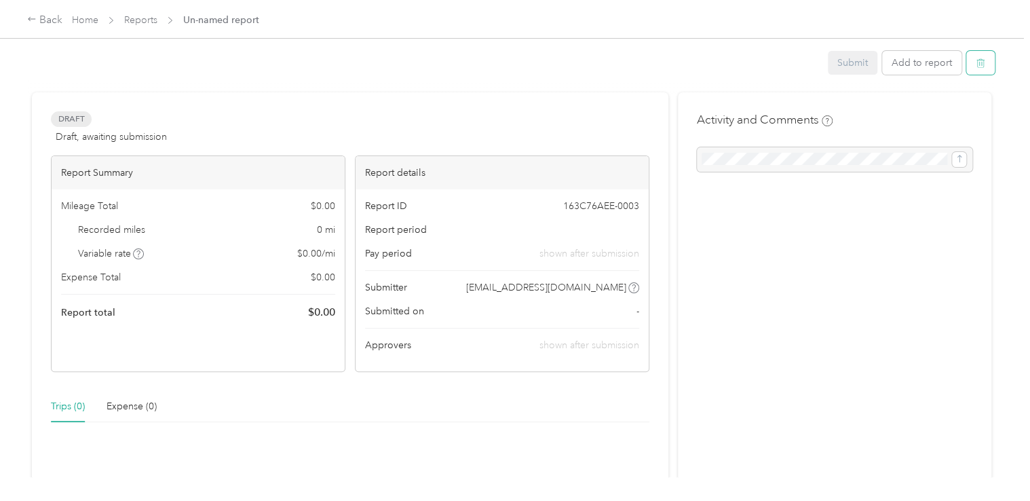
click at [976, 66] on icon "button" at bounding box center [980, 62] width 9 height 9
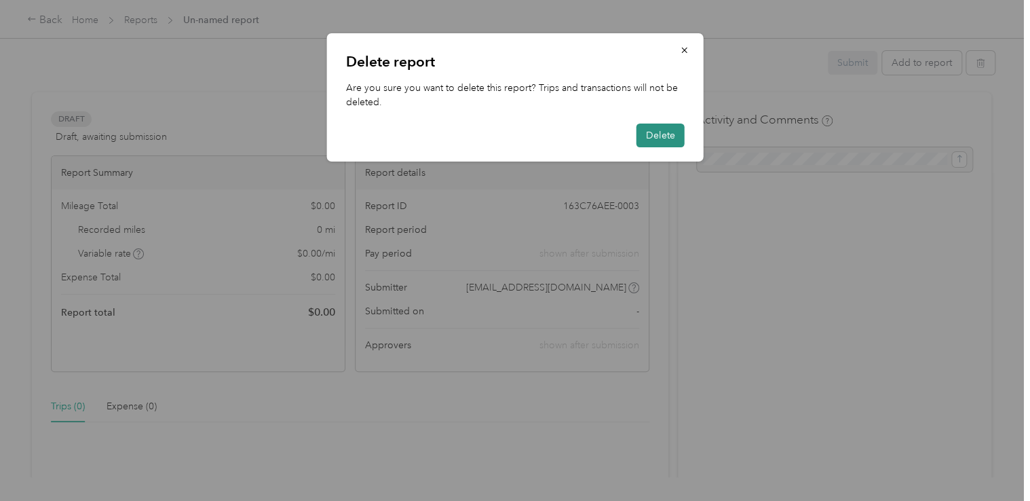
click at [653, 132] on button "Delete" at bounding box center [660, 135] width 48 height 24
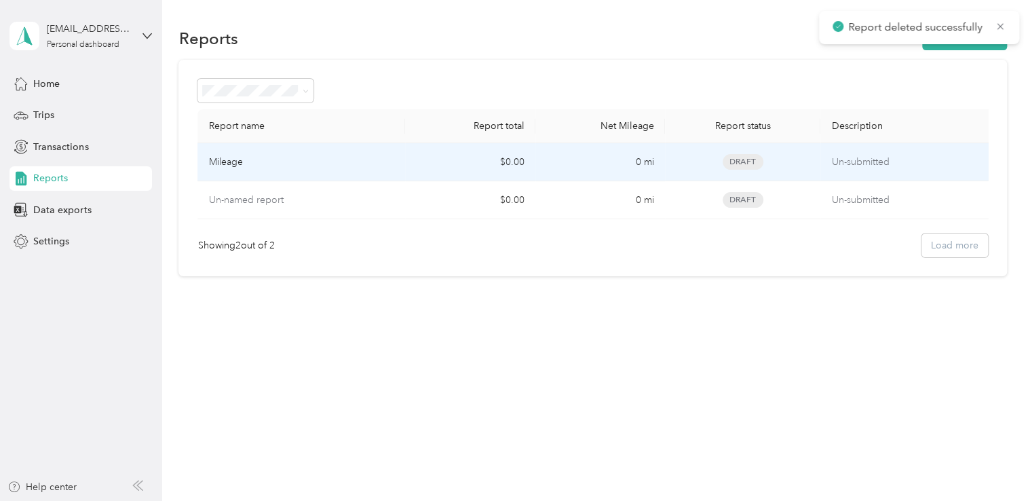
click at [889, 161] on p "Un-submitted" at bounding box center [906, 162] width 151 height 15
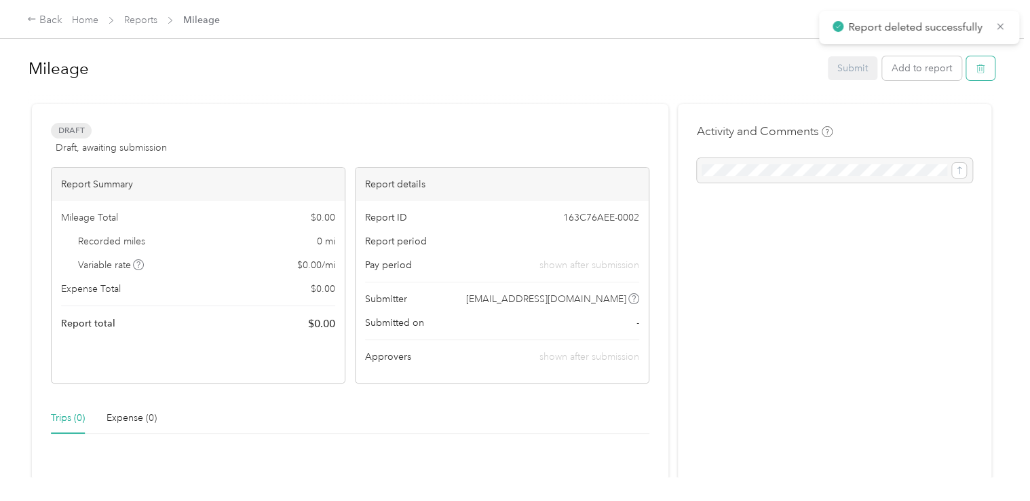
click at [978, 71] on icon "button" at bounding box center [980, 68] width 9 height 9
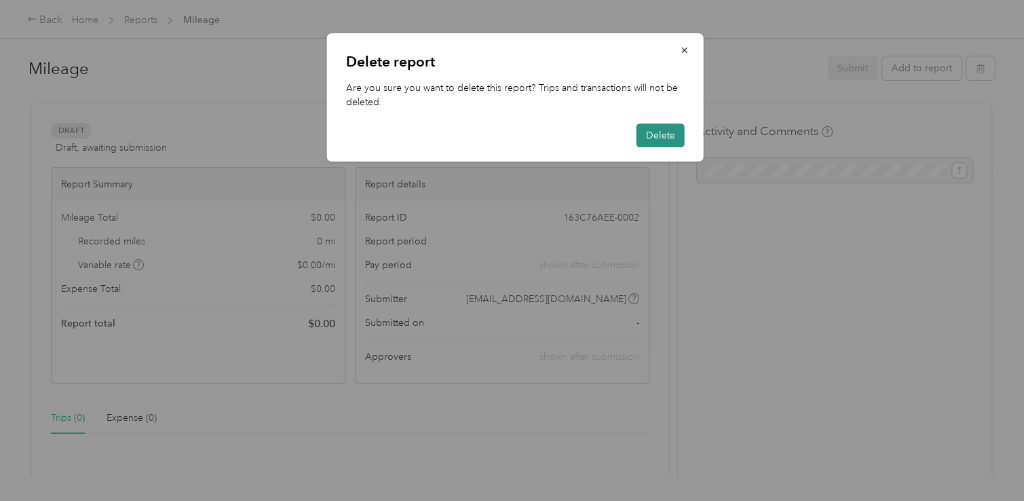
click at [674, 143] on button "Delete" at bounding box center [660, 135] width 48 height 24
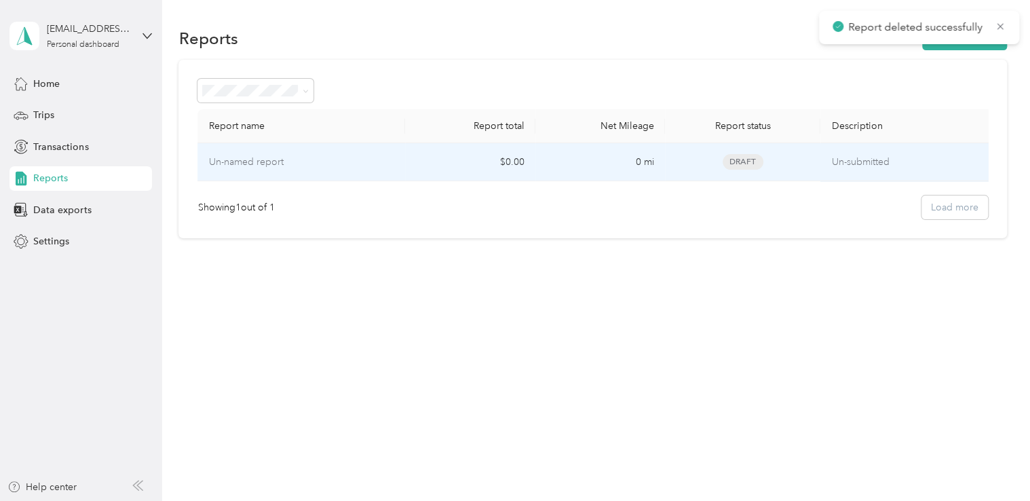
click at [952, 165] on p "Un-submitted" at bounding box center [906, 162] width 151 height 15
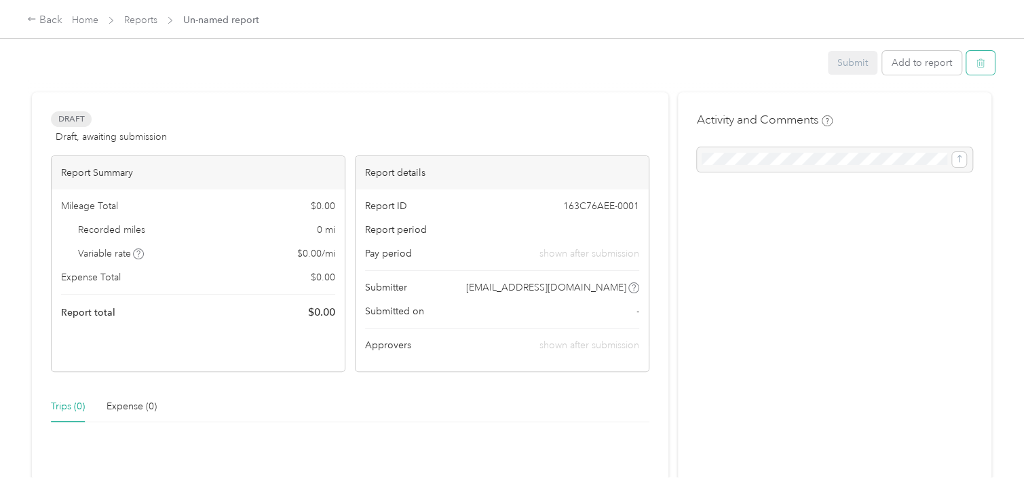
click at [977, 65] on icon "button" at bounding box center [980, 62] width 9 height 9
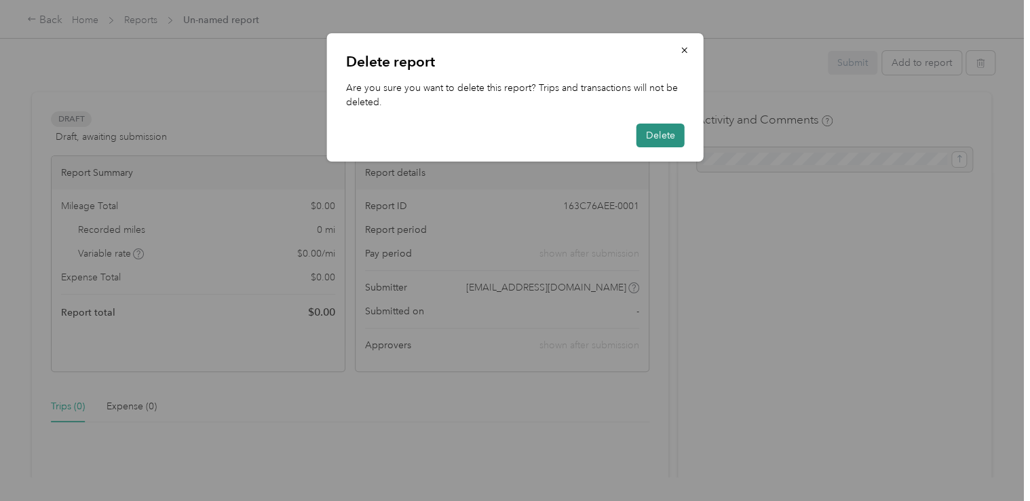
click at [668, 141] on button "Delete" at bounding box center [660, 135] width 48 height 24
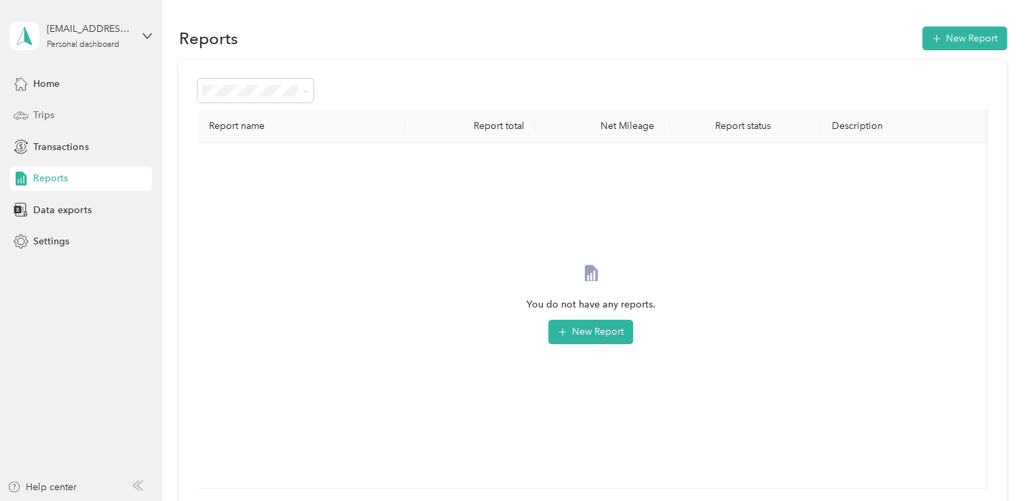
click at [58, 123] on div "Trips" at bounding box center [80, 115] width 142 height 24
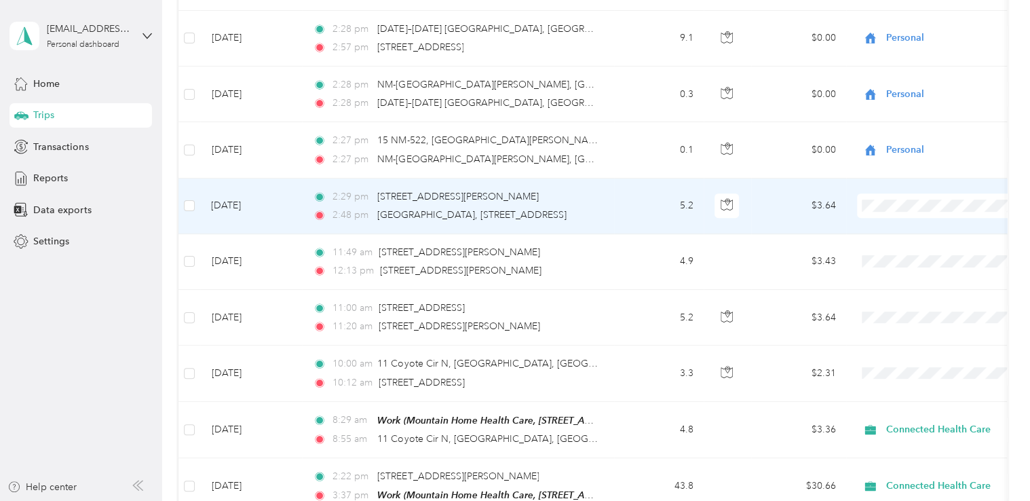
scroll to position [407, 0]
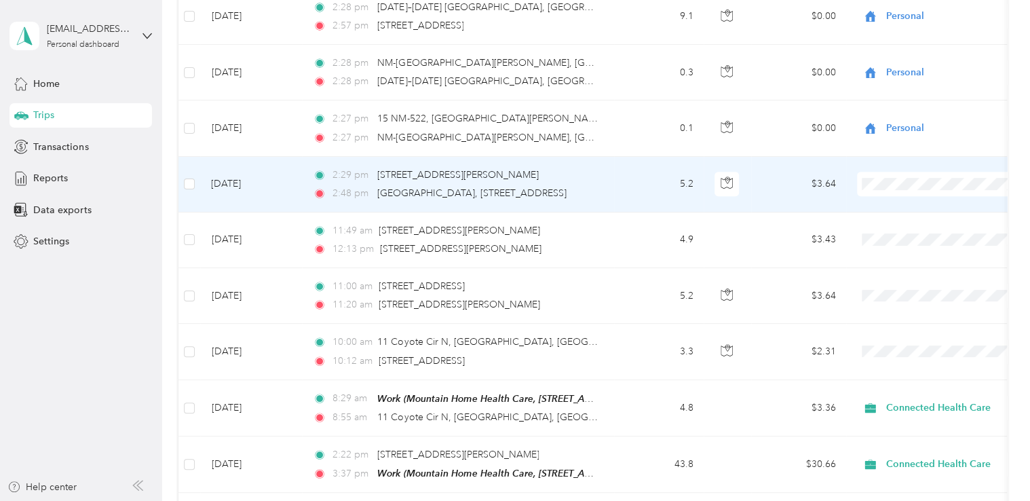
click at [925, 203] on span "Connected Health Care" at bounding box center [954, 208] width 126 height 14
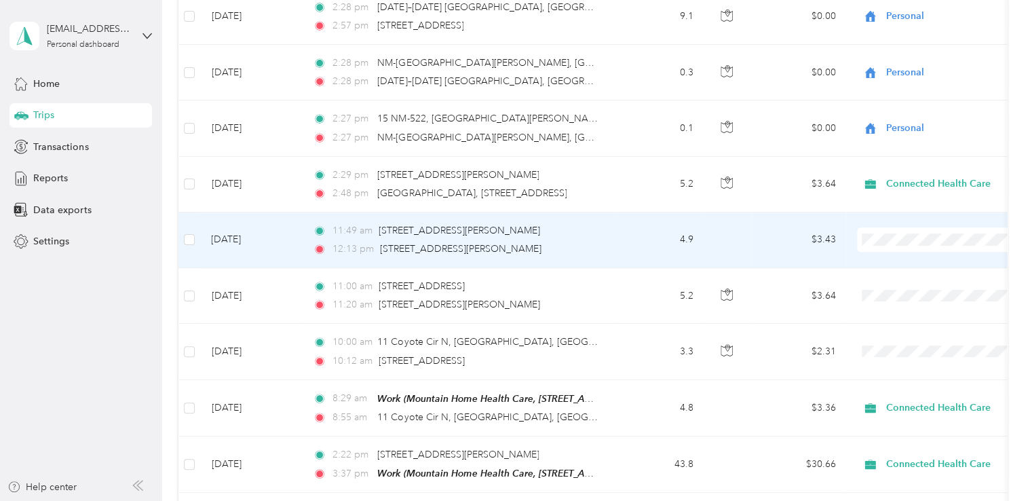
click at [908, 272] on ol "Connected Health Care Personal" at bounding box center [941, 275] width 168 height 47
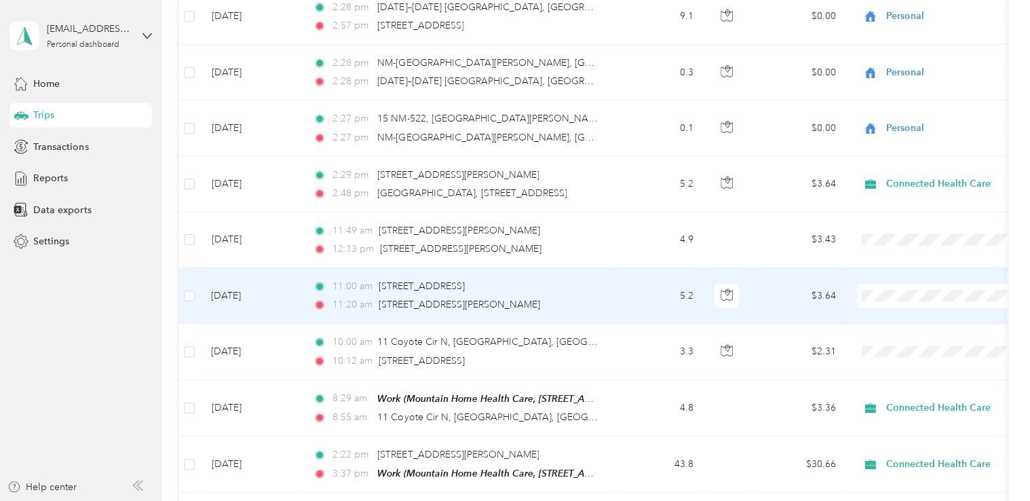
click at [929, 313] on span "Connected Health Care" at bounding box center [954, 319] width 126 height 14
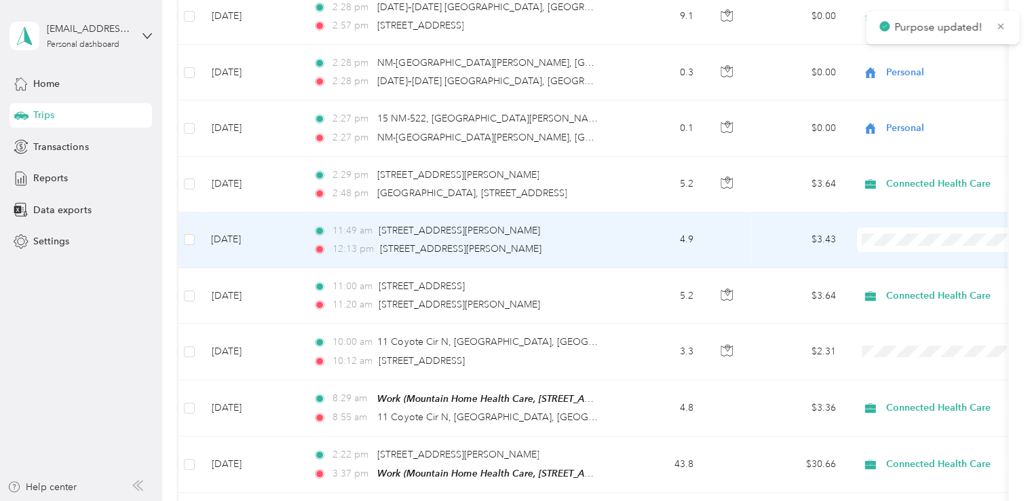
click at [923, 264] on span "Connected Health Care" at bounding box center [954, 259] width 126 height 14
click at [937, 232] on span "Connected Health Care" at bounding box center [948, 239] width 124 height 15
click at [954, 265] on span "Connected Health Care" at bounding box center [946, 263] width 110 height 14
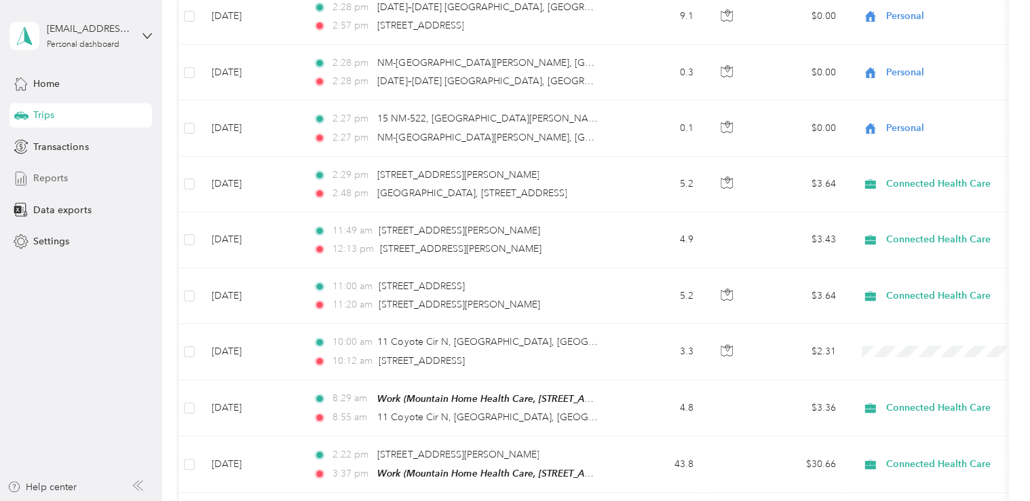
click at [54, 171] on span "Reports" at bounding box center [50, 178] width 35 height 14
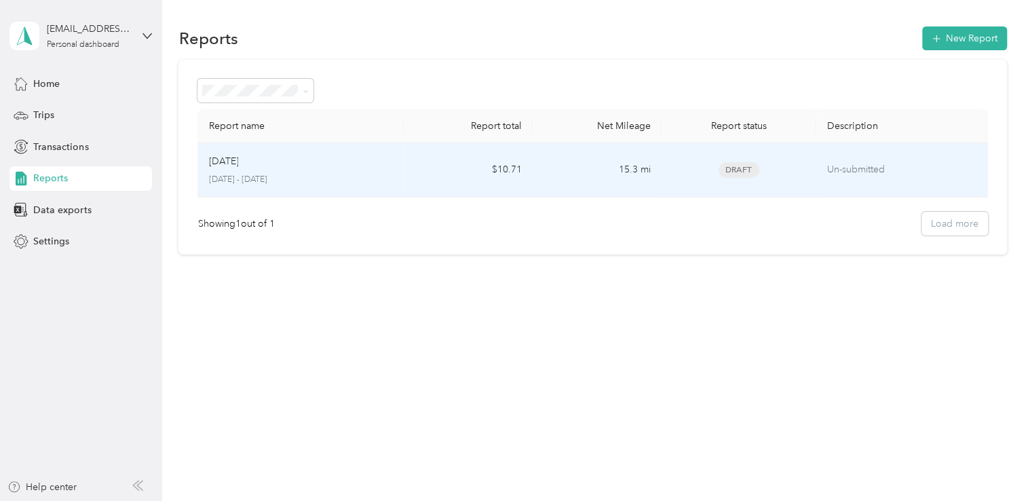
click at [929, 169] on p "Un-submitted" at bounding box center [901, 169] width 150 height 15
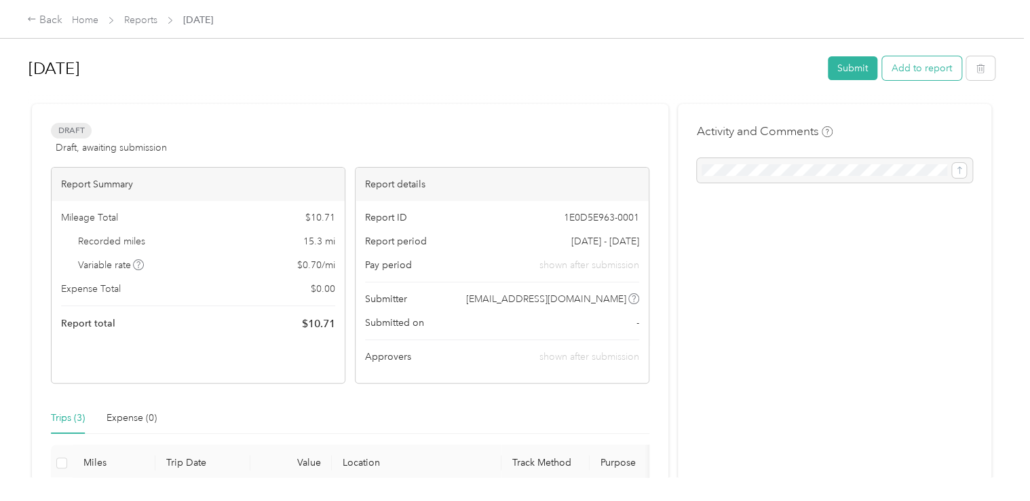
click at [903, 64] on button "Add to report" at bounding box center [921, 68] width 79 height 24
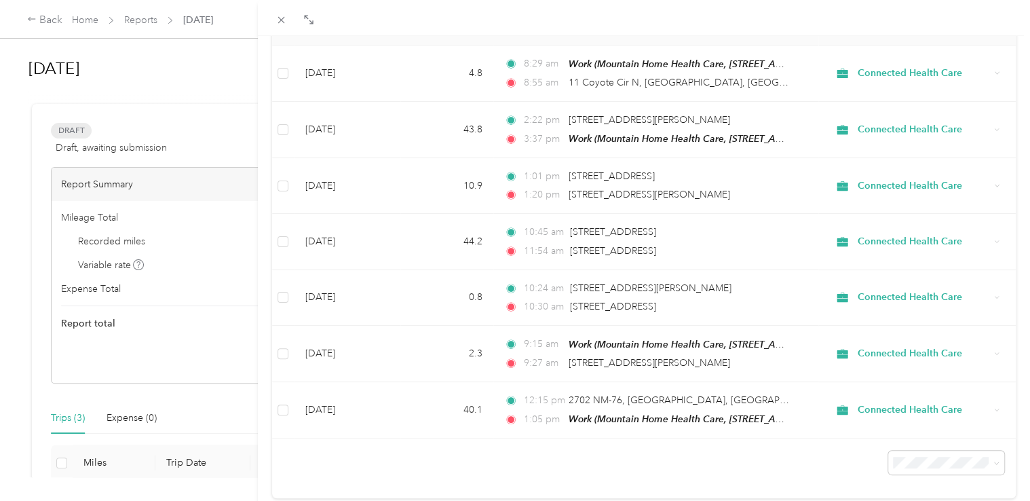
scroll to position [185, 0]
